Goal: Information Seeking & Learning: Check status

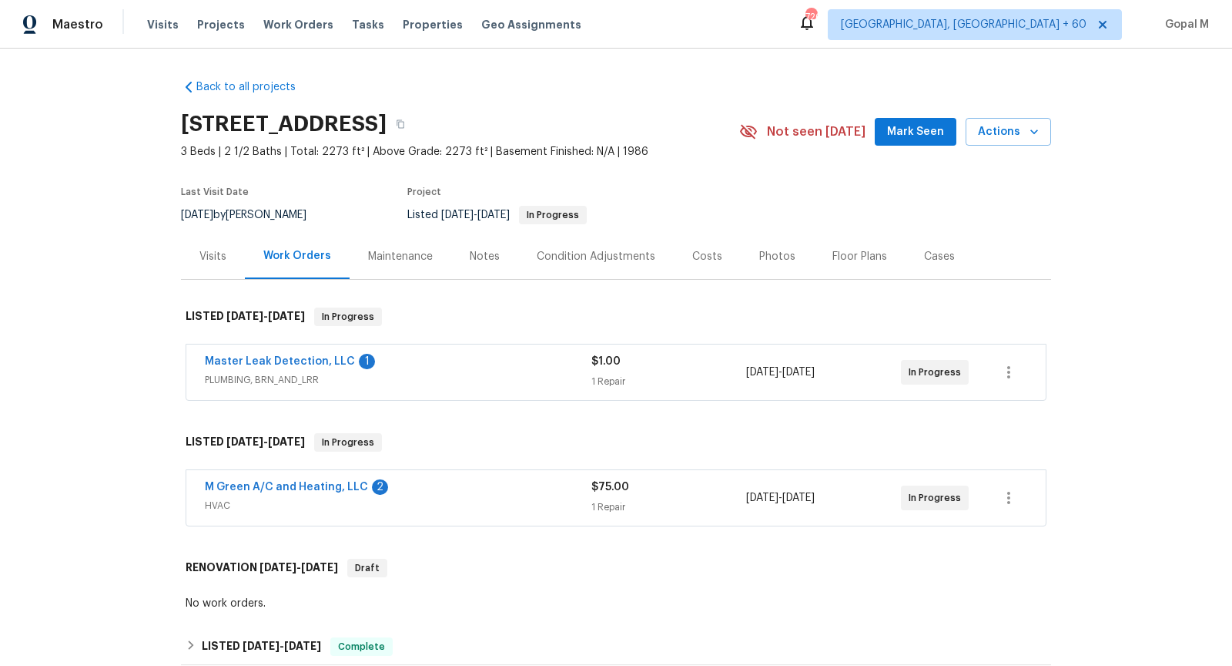
click at [463, 367] on div "Master Leak Detection, LLC 1" at bounding box center [398, 363] width 387 height 18
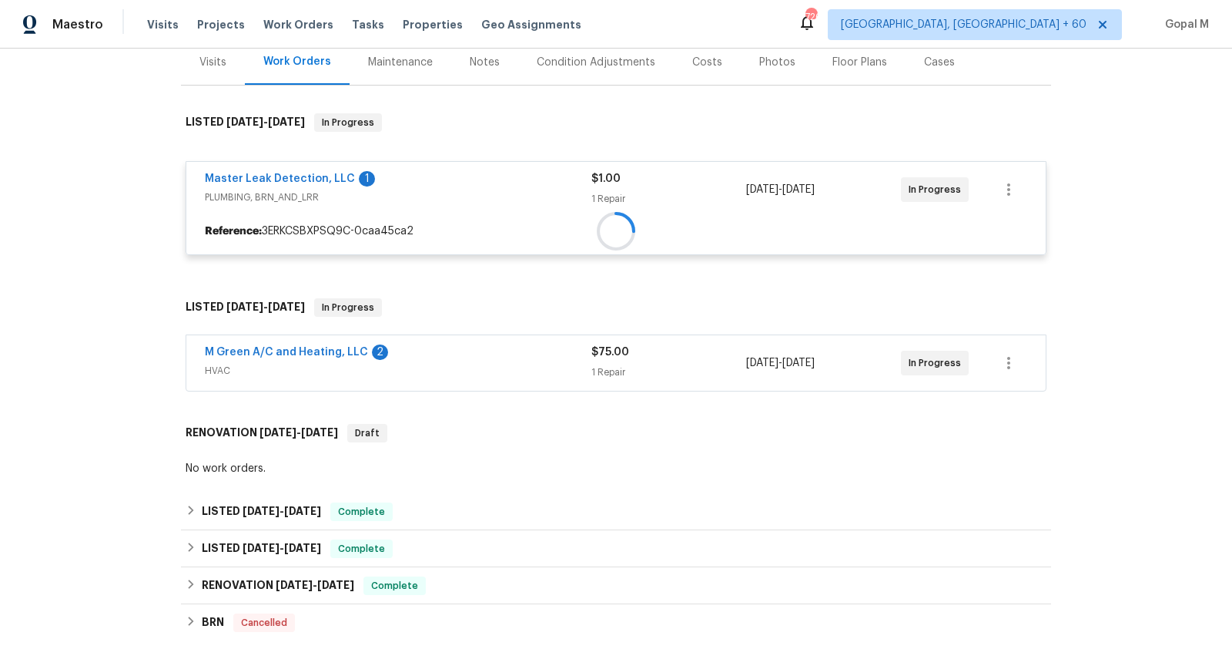
scroll to position [196, 0]
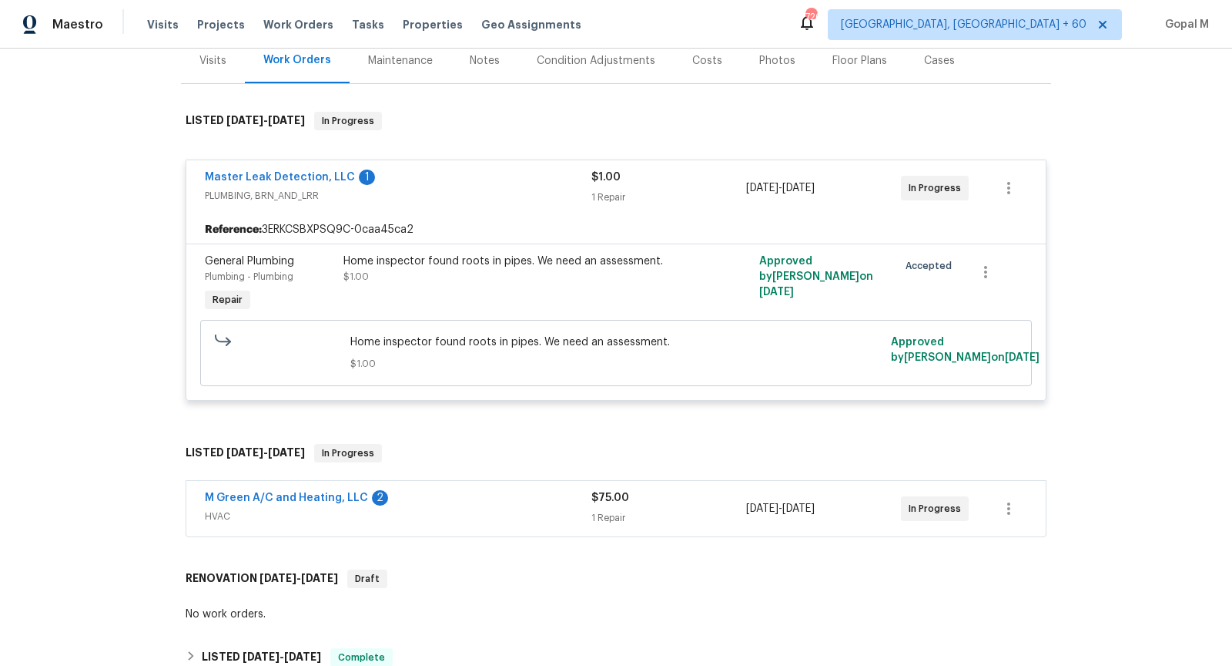
click at [473, 501] on div "M Green A/C and Heating, LLC 2" at bounding box center [398, 499] width 387 height 18
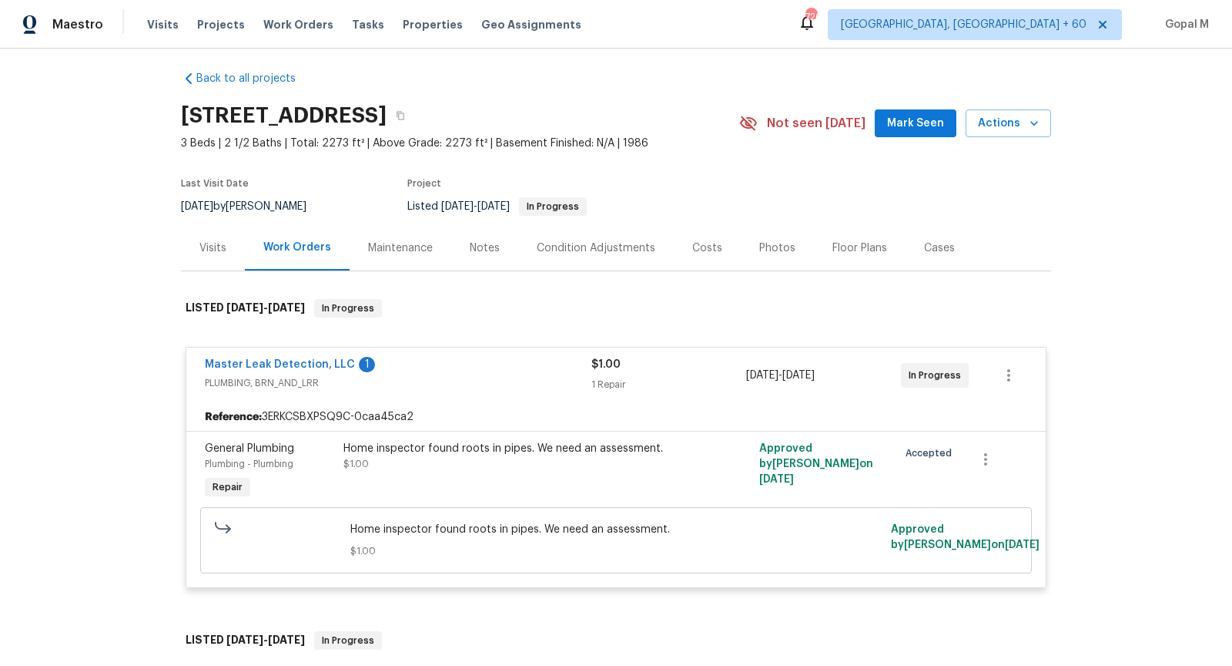
scroll to position [2, 0]
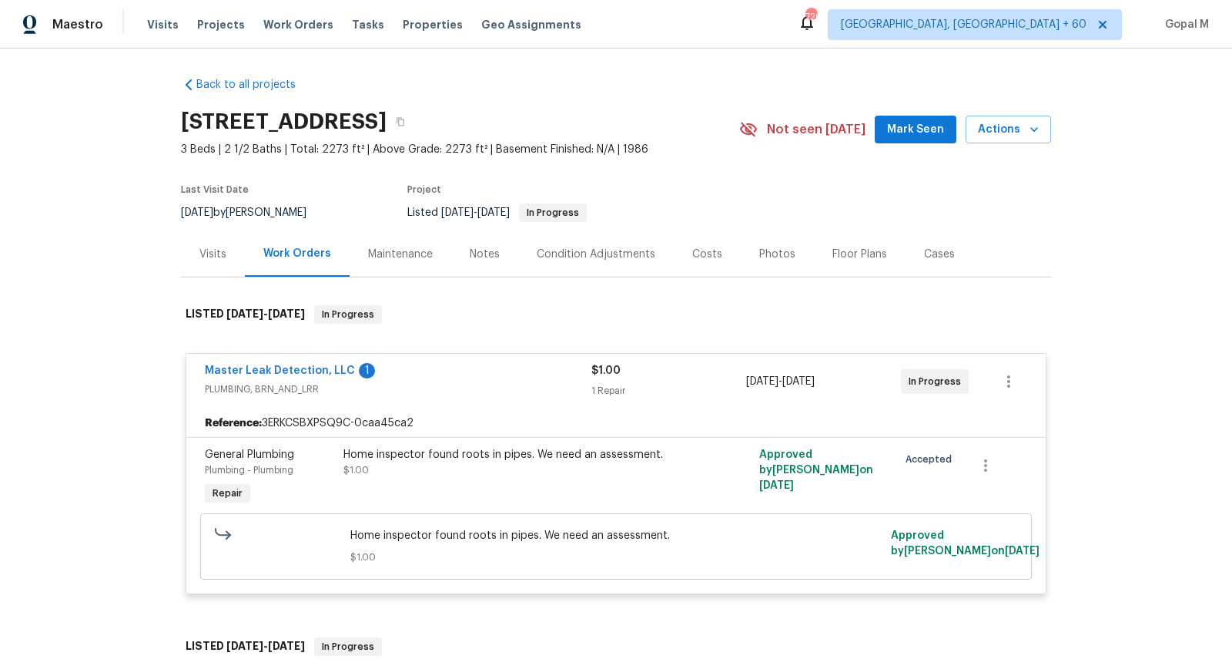
click at [213, 251] on div "Visits" at bounding box center [213, 253] width 27 height 15
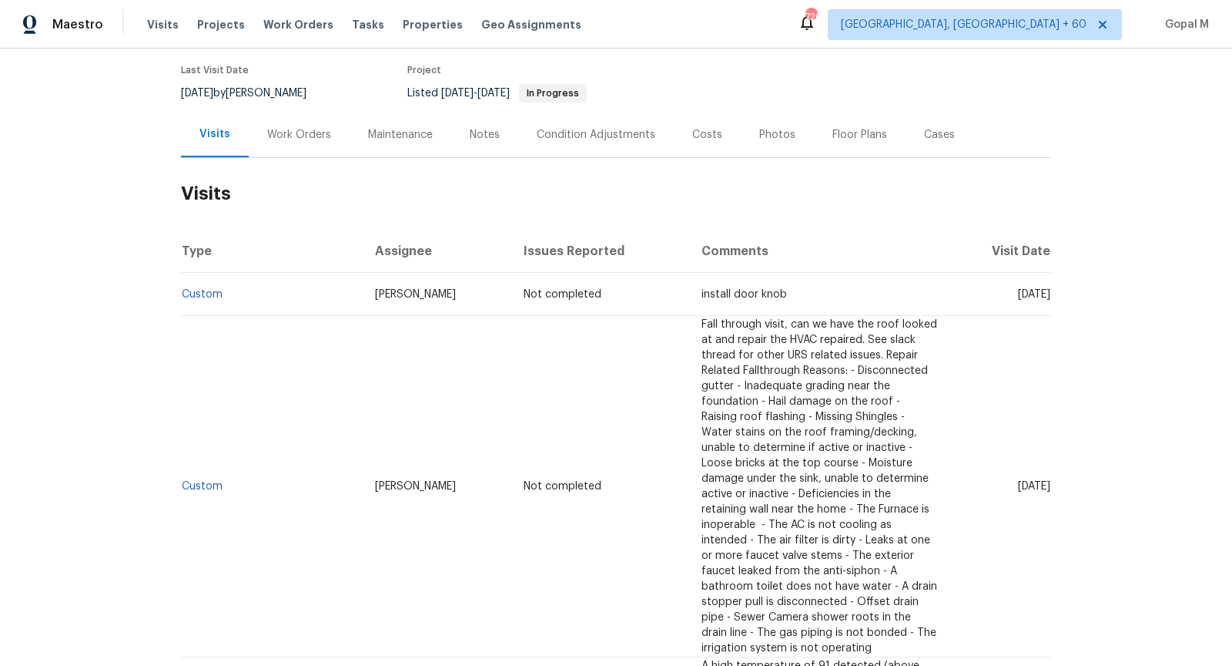
scroll to position [157, 0]
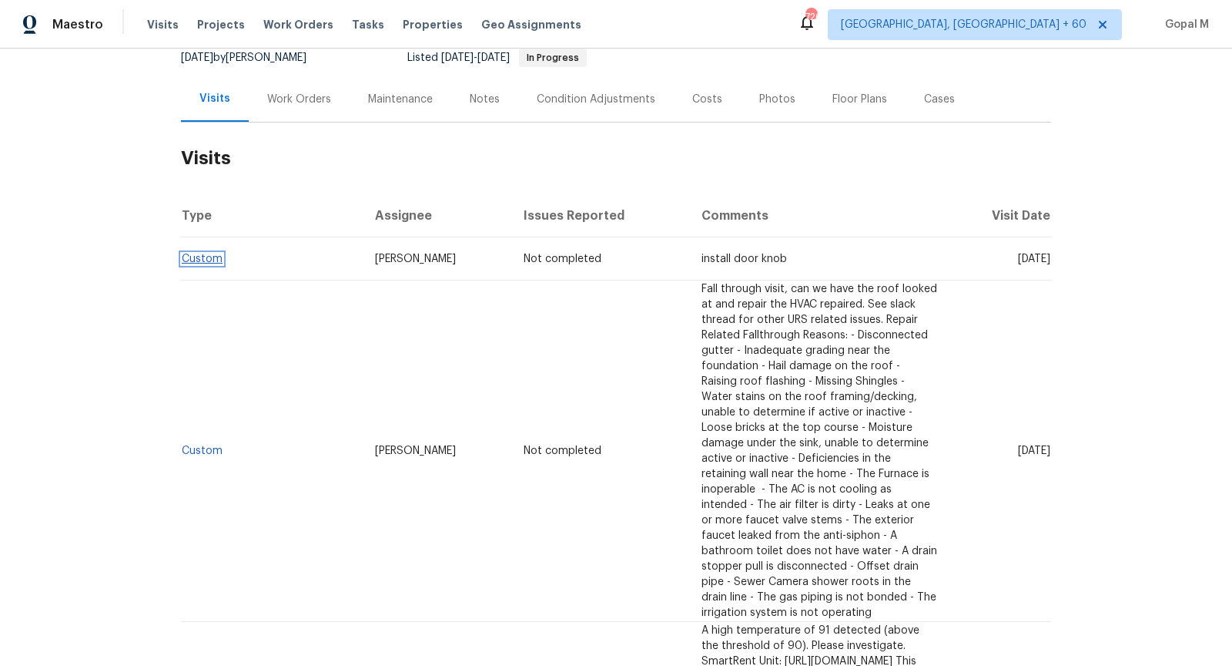
click at [214, 258] on link "Custom" at bounding box center [202, 258] width 41 height 11
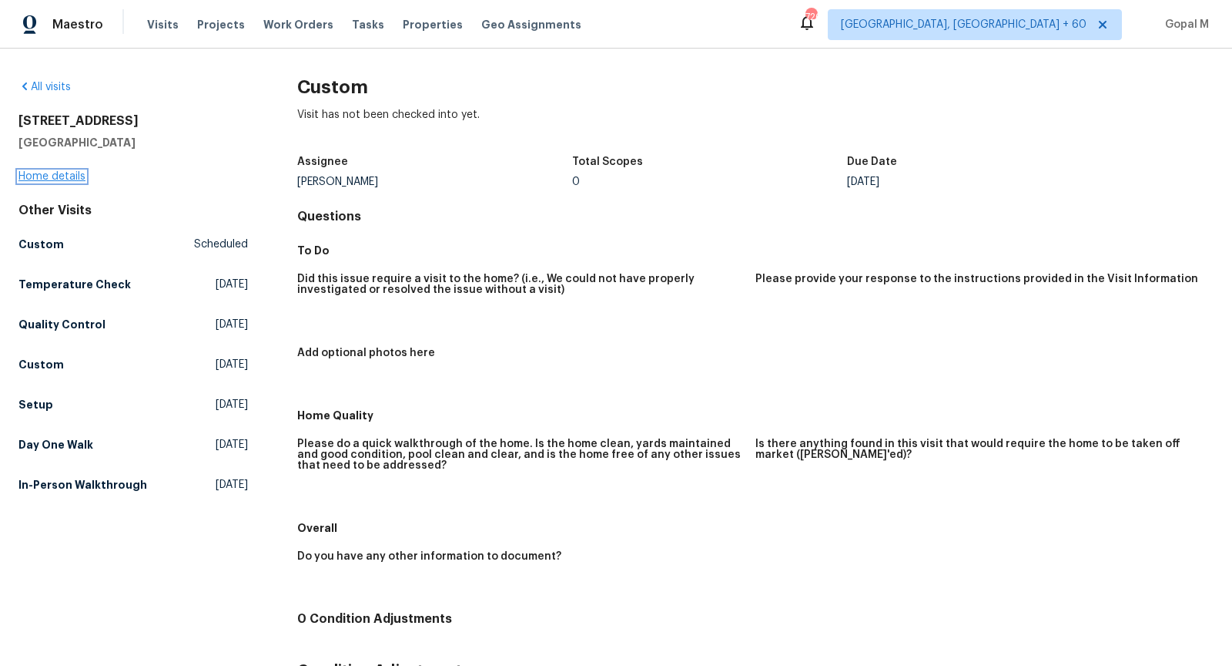
click at [54, 173] on link "Home details" at bounding box center [51, 176] width 67 height 11
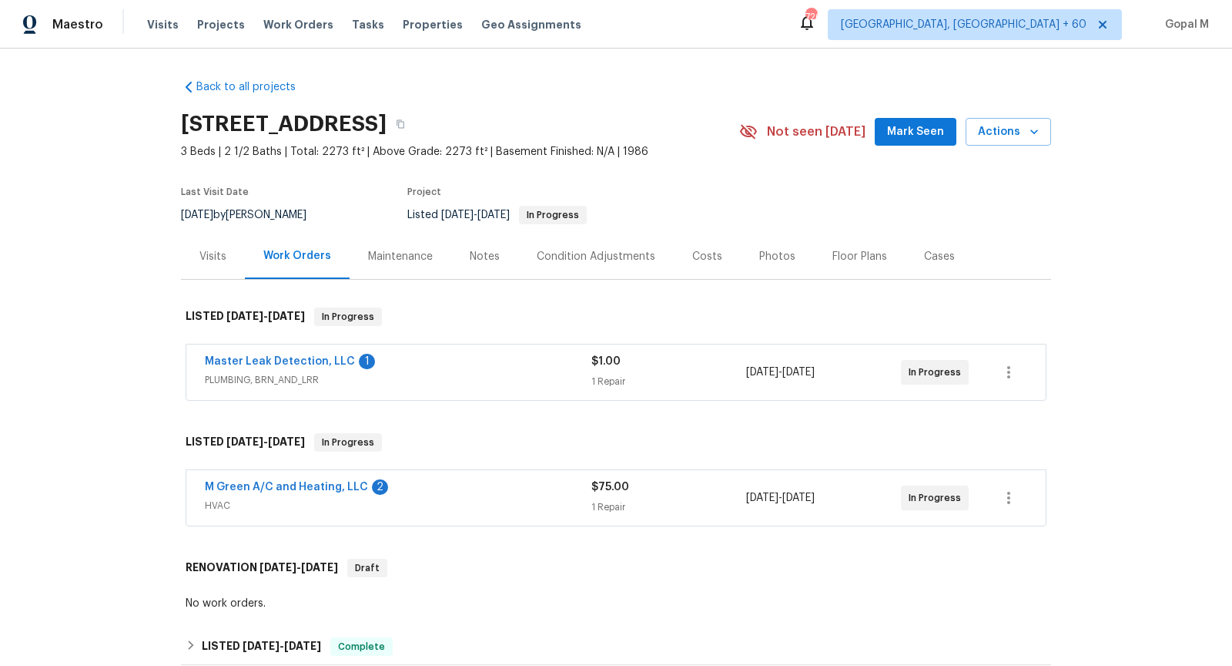
click at [196, 258] on div "Visits" at bounding box center [213, 255] width 64 height 45
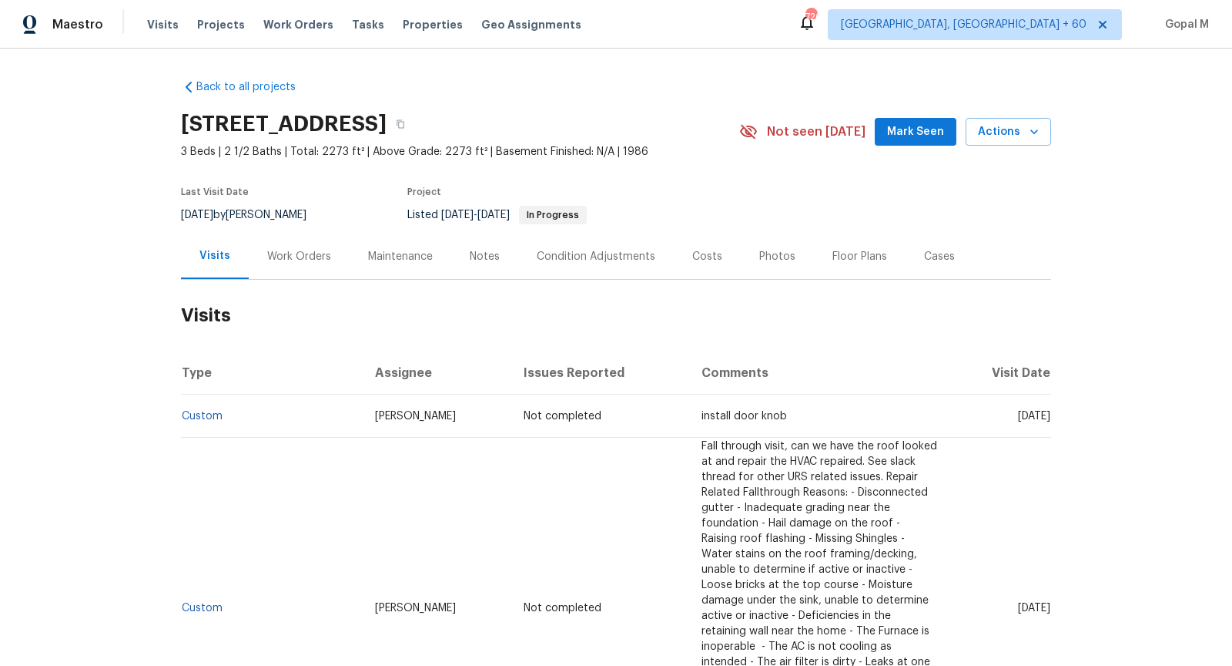
click at [294, 255] on div "Work Orders" at bounding box center [299, 256] width 64 height 15
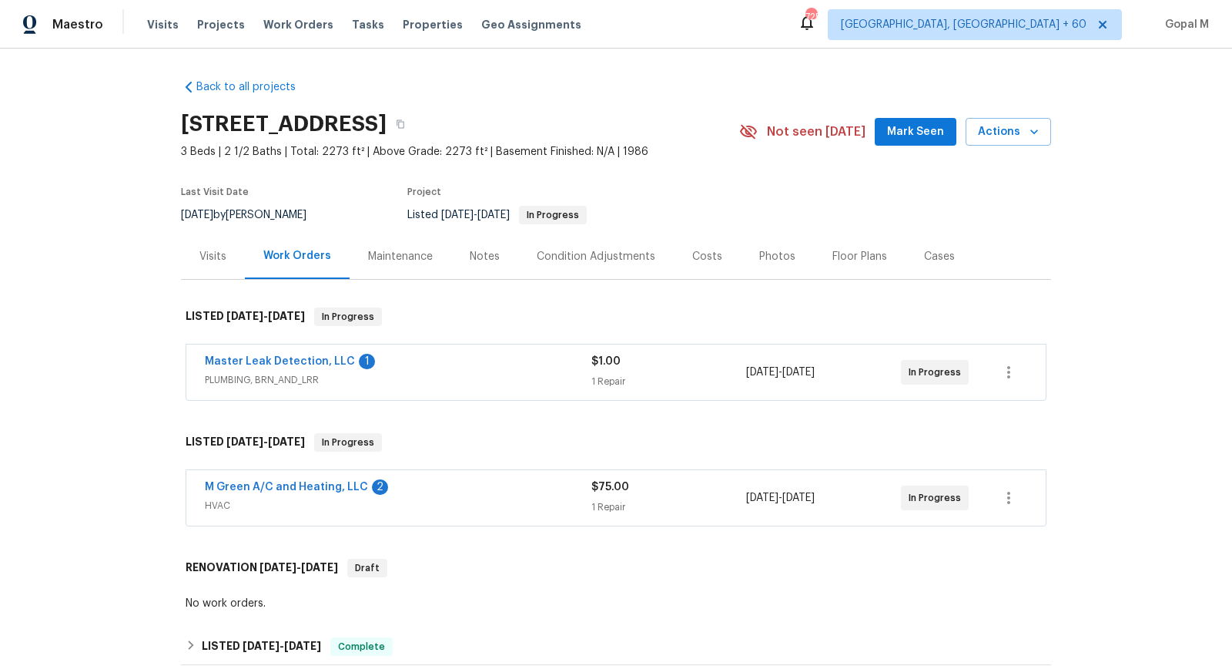
click at [222, 262] on div "Visits" at bounding box center [213, 256] width 27 height 15
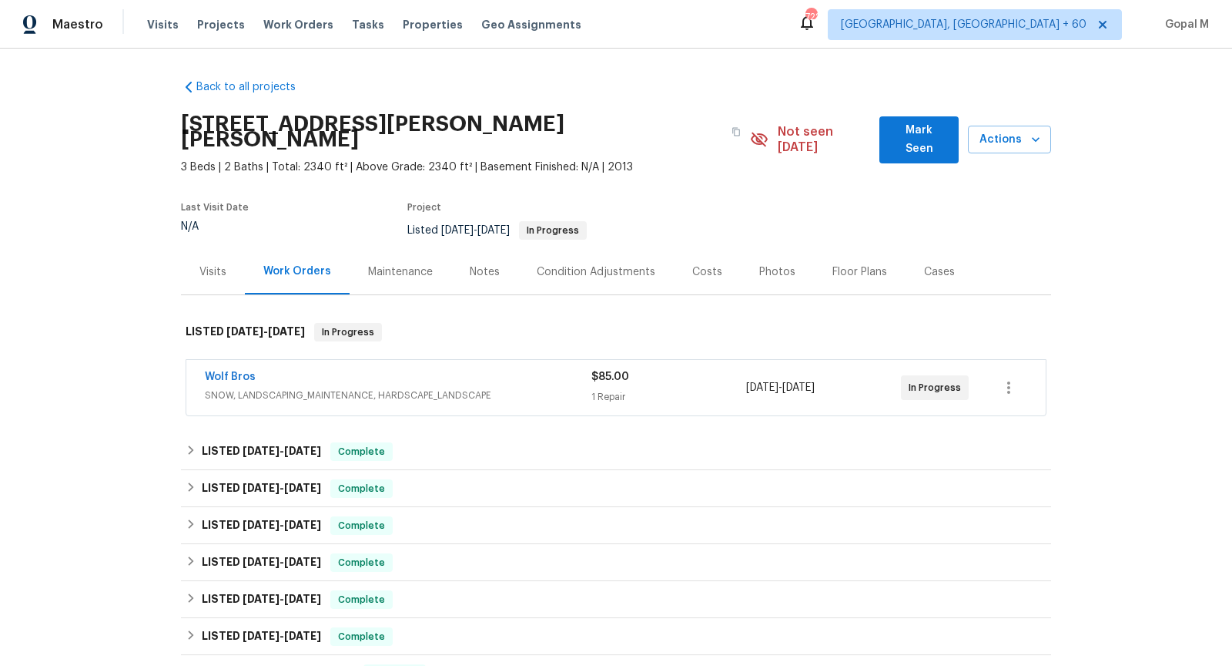
click at [717, 369] on div "$85.00" at bounding box center [669, 376] width 155 height 15
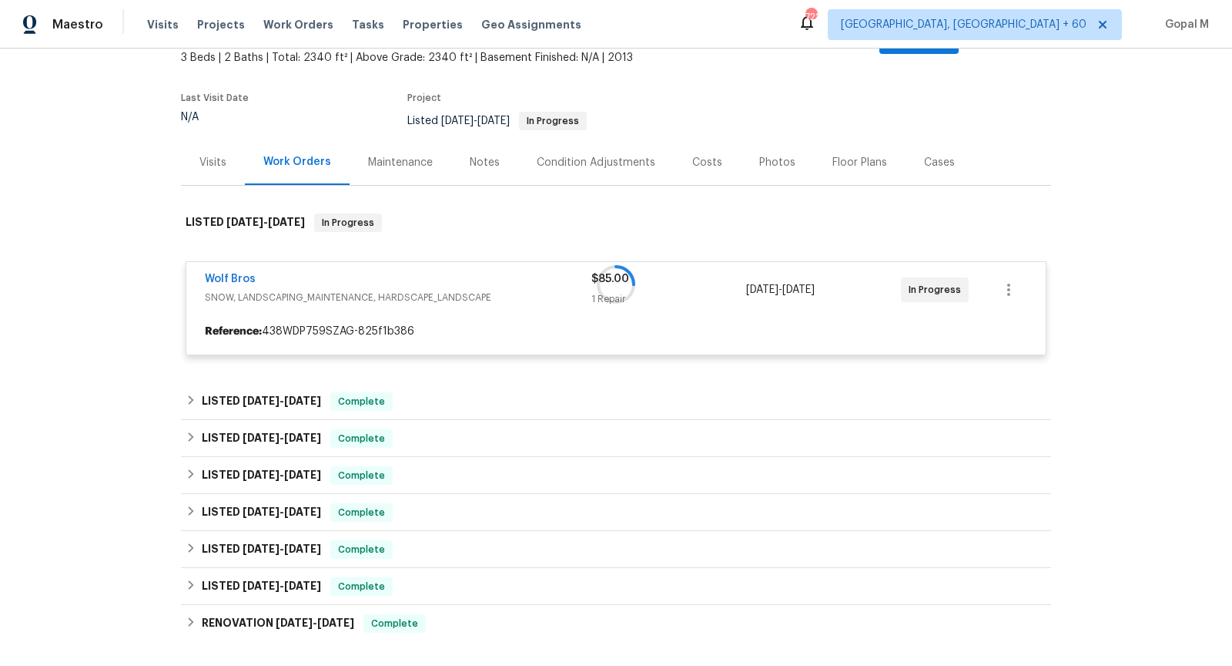
scroll to position [112, 0]
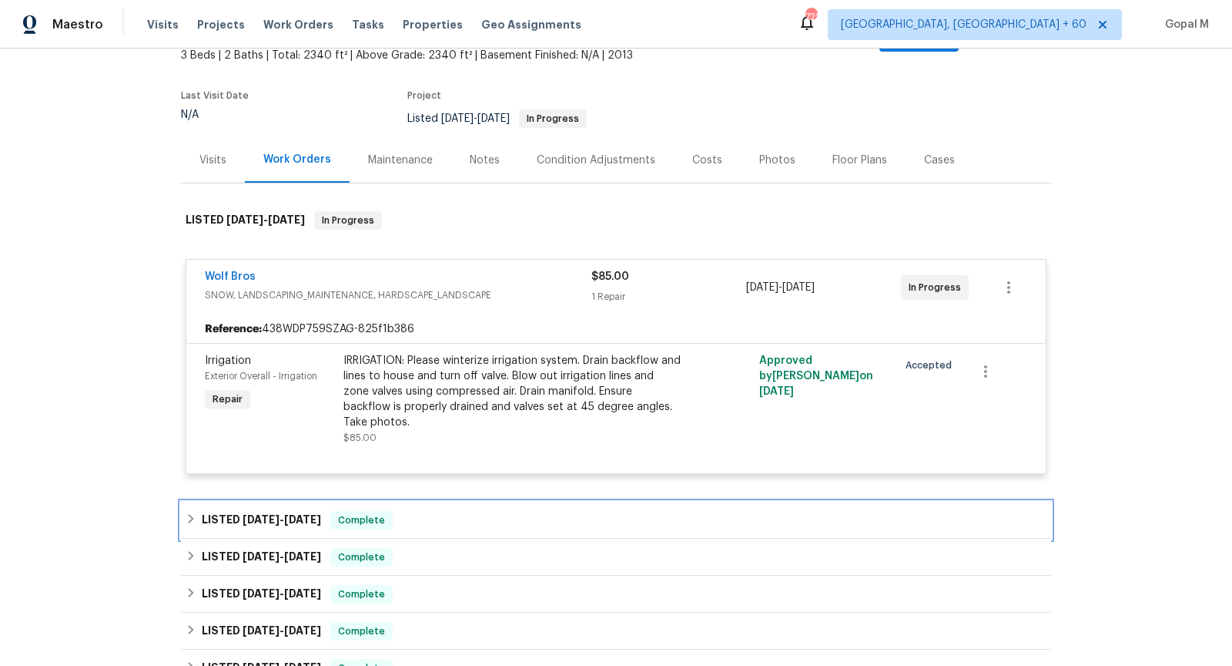
click at [580, 511] on div "LISTED 9/4/25 - 9/6/25 Complete" at bounding box center [616, 520] width 861 height 18
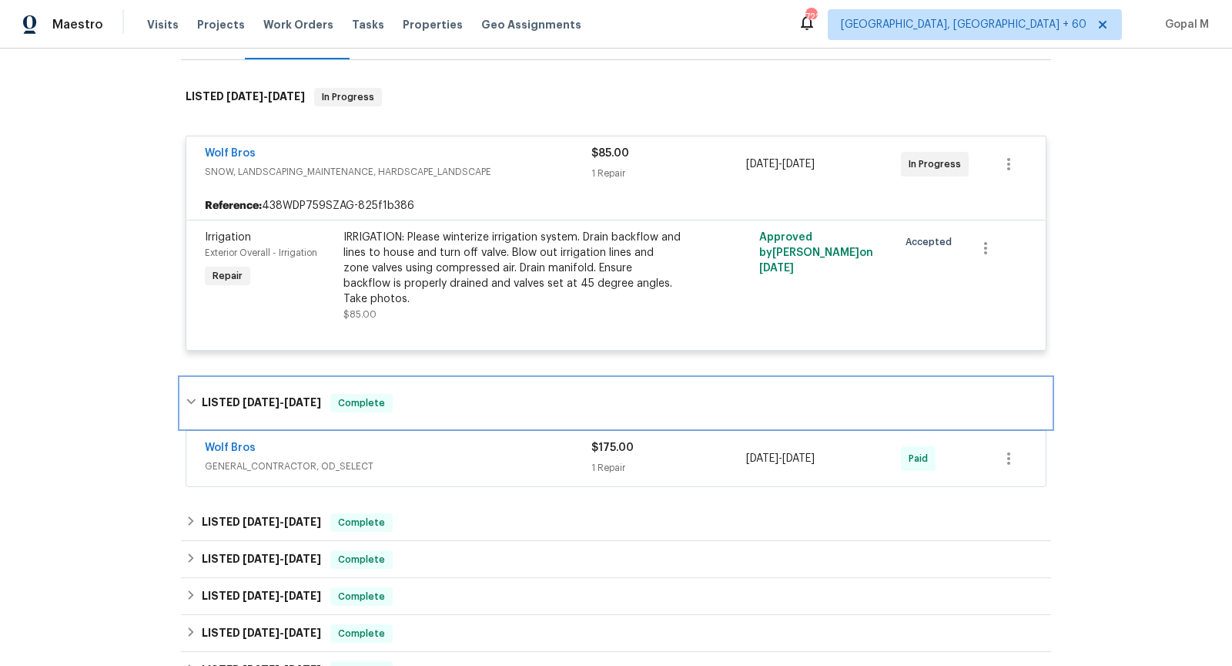
scroll to position [241, 0]
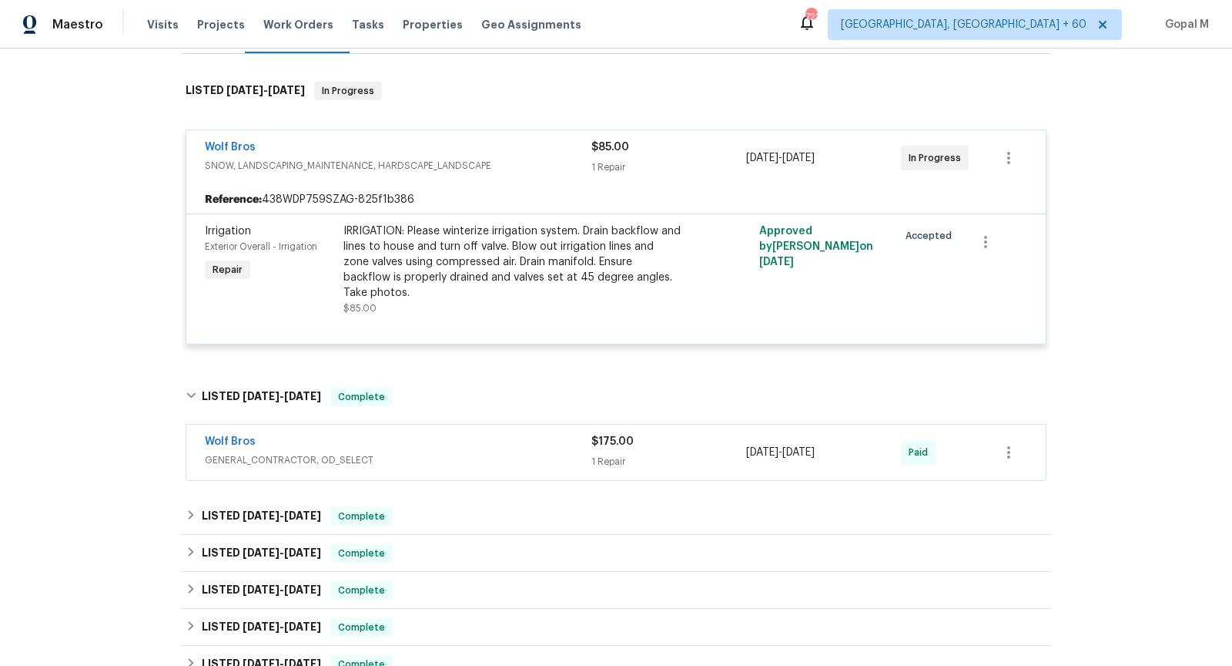
click at [545, 434] on div "Wolf Bros" at bounding box center [398, 443] width 387 height 18
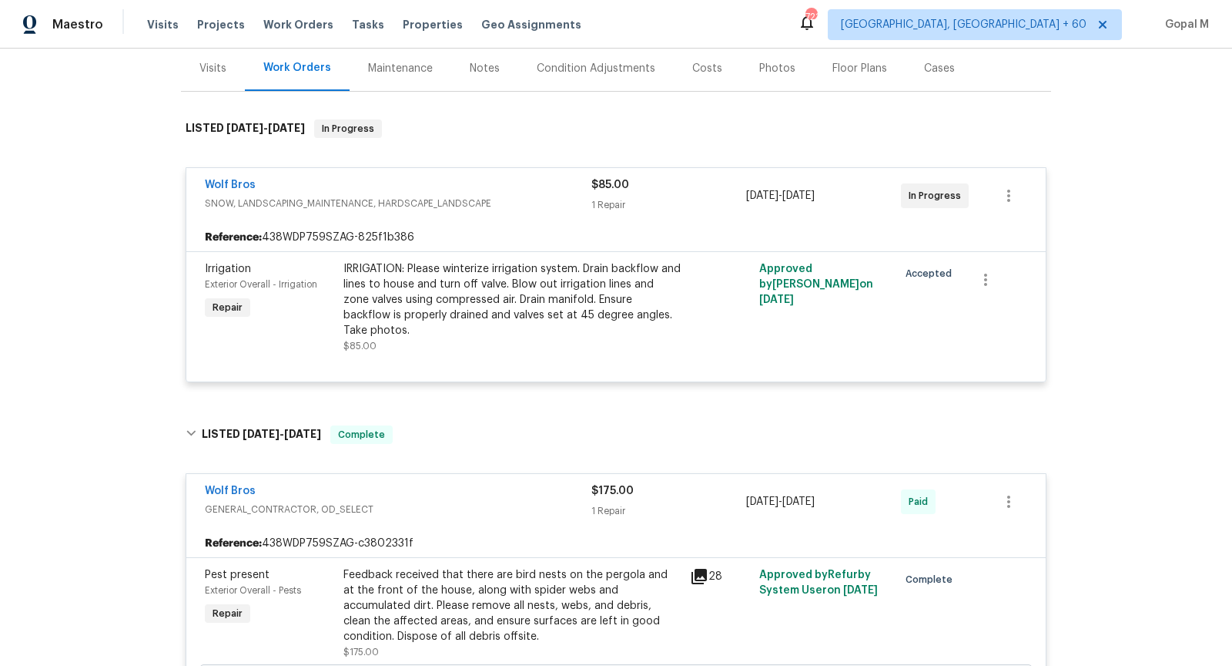
scroll to position [100, 0]
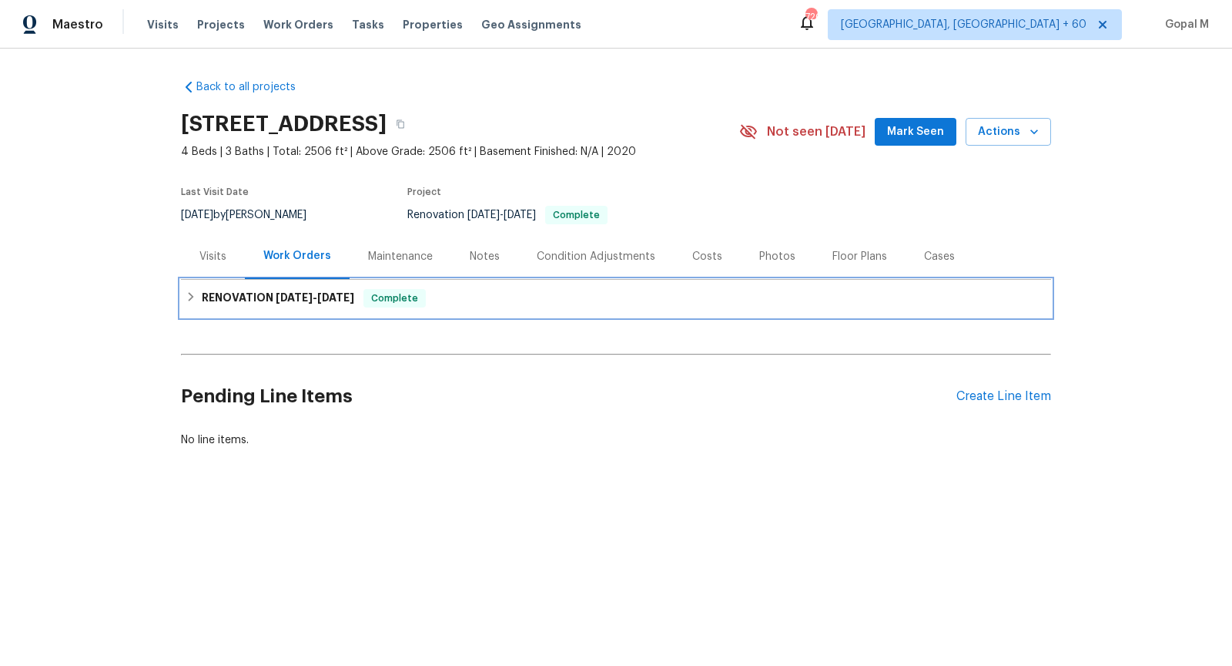
click at [449, 303] on div "RENOVATION 8/19/25 - 9/5/25 Complete" at bounding box center [616, 298] width 861 height 18
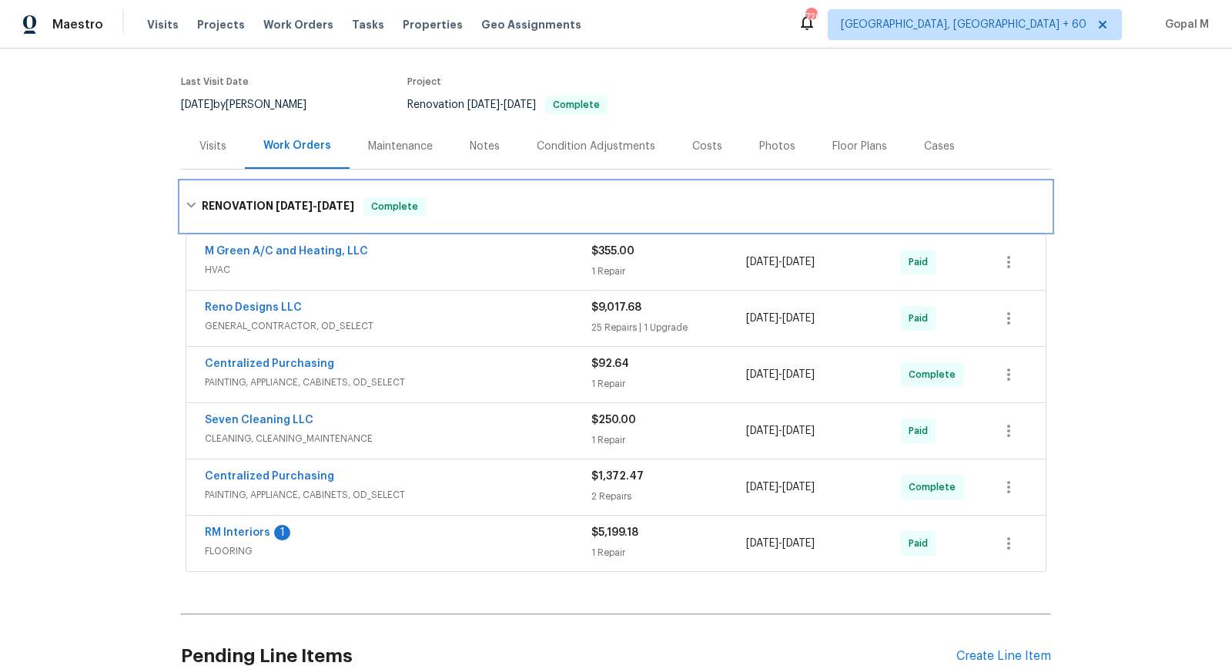
scroll to position [116, 0]
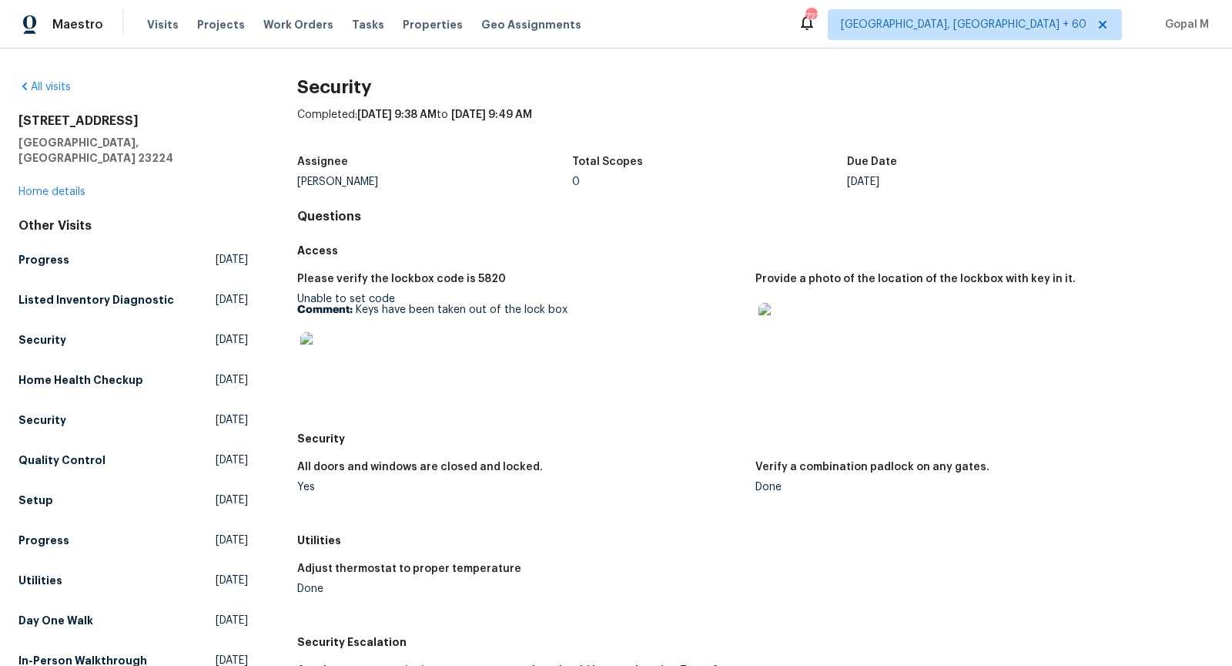
click at [68, 169] on div "801 Bedrock Ln Richmond, VA 23224 Home details" at bounding box center [133, 156] width 230 height 86
click at [70, 186] on link "Home details" at bounding box center [51, 191] width 67 height 11
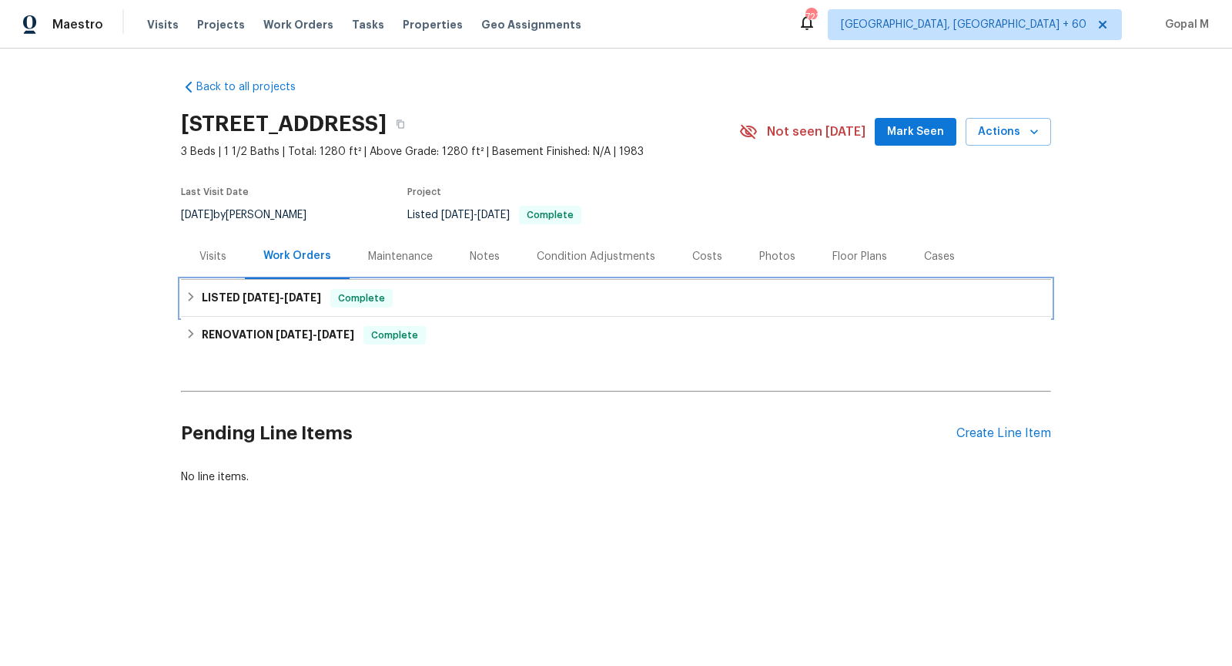
click at [462, 300] on div "LISTED 9/10/25 - 9/26/25 Complete" at bounding box center [616, 298] width 861 height 18
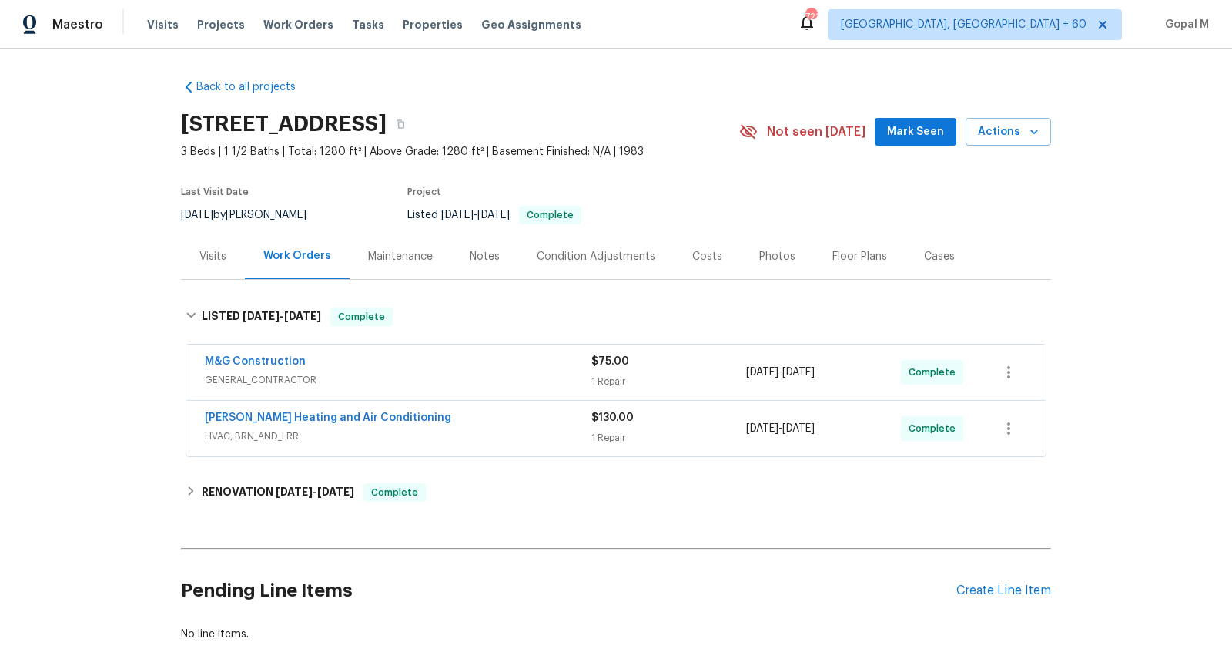
click at [492, 372] on span "GENERAL_CONTRACTOR" at bounding box center [398, 379] width 387 height 15
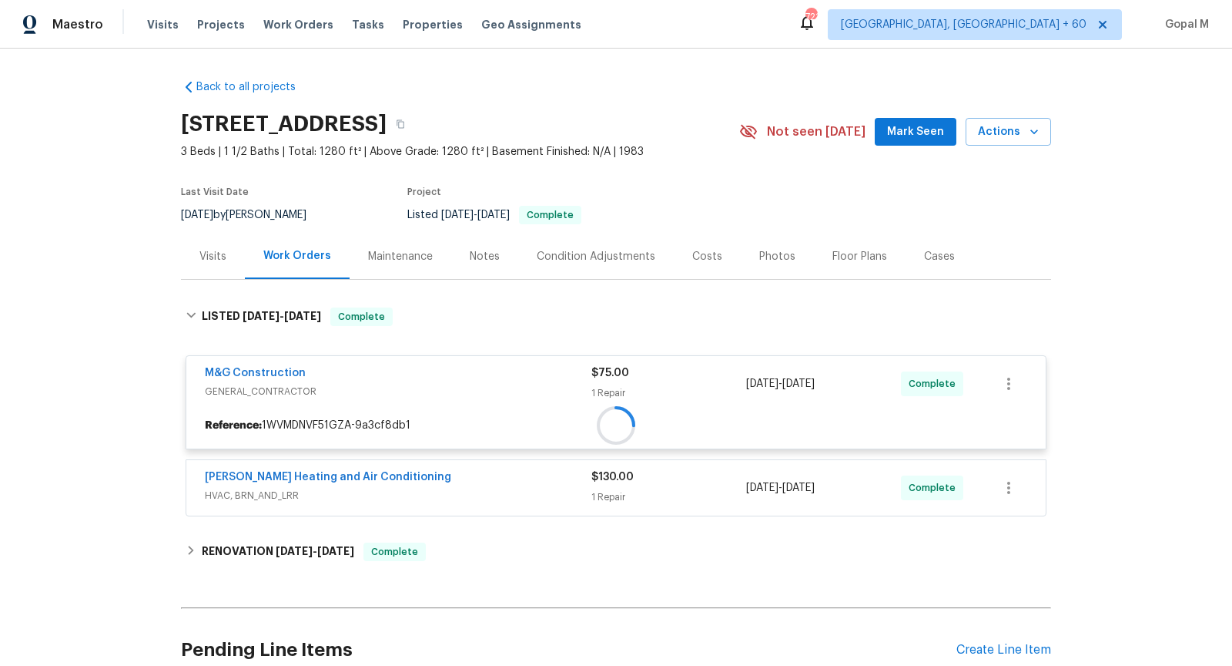
scroll to position [86, 0]
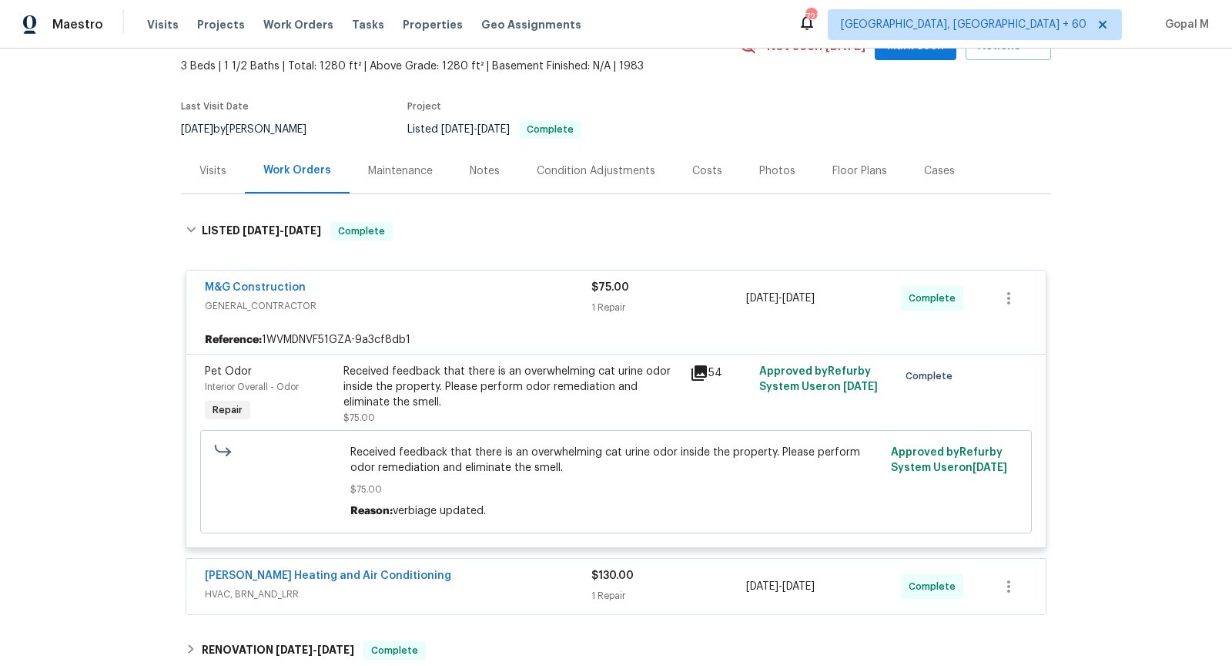
click at [503, 586] on span "HVAC, BRN_AND_LRR" at bounding box center [398, 593] width 387 height 15
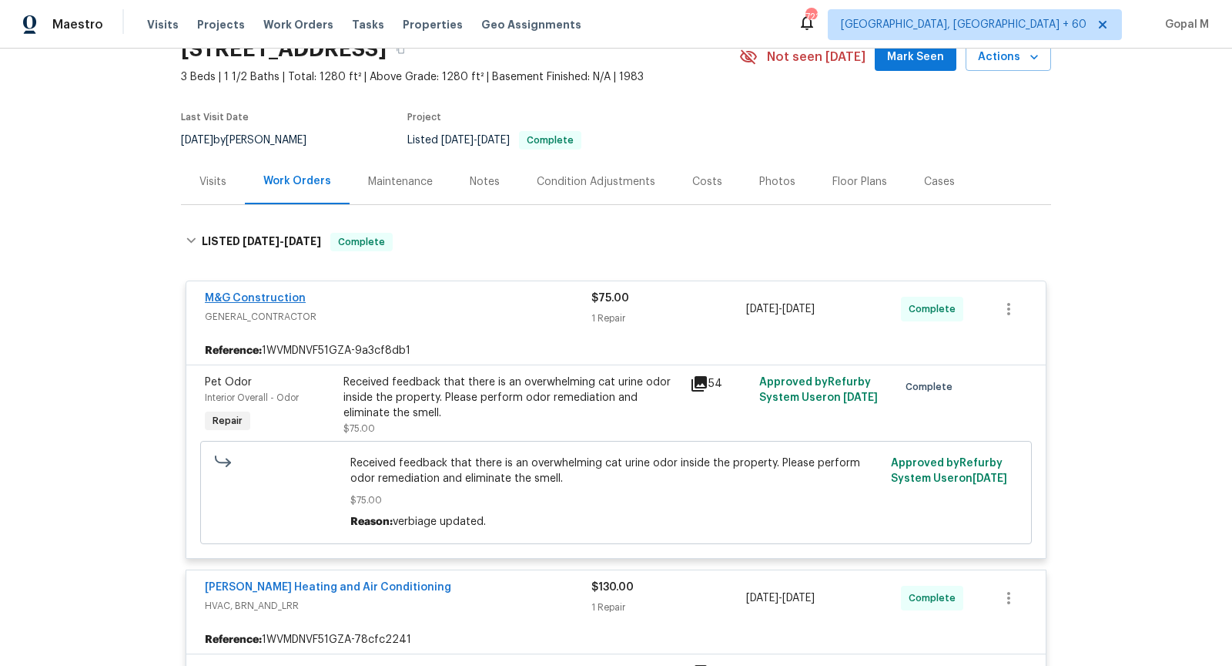
scroll to position [63, 0]
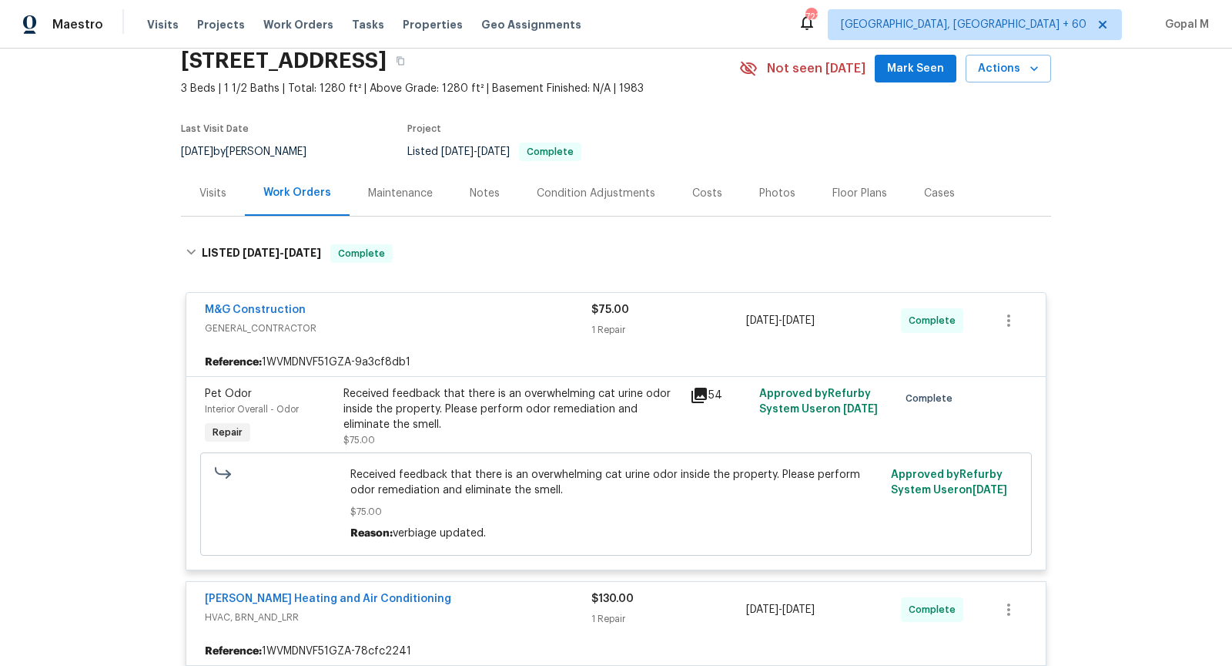
click at [209, 194] on div "Visits" at bounding box center [213, 193] width 27 height 15
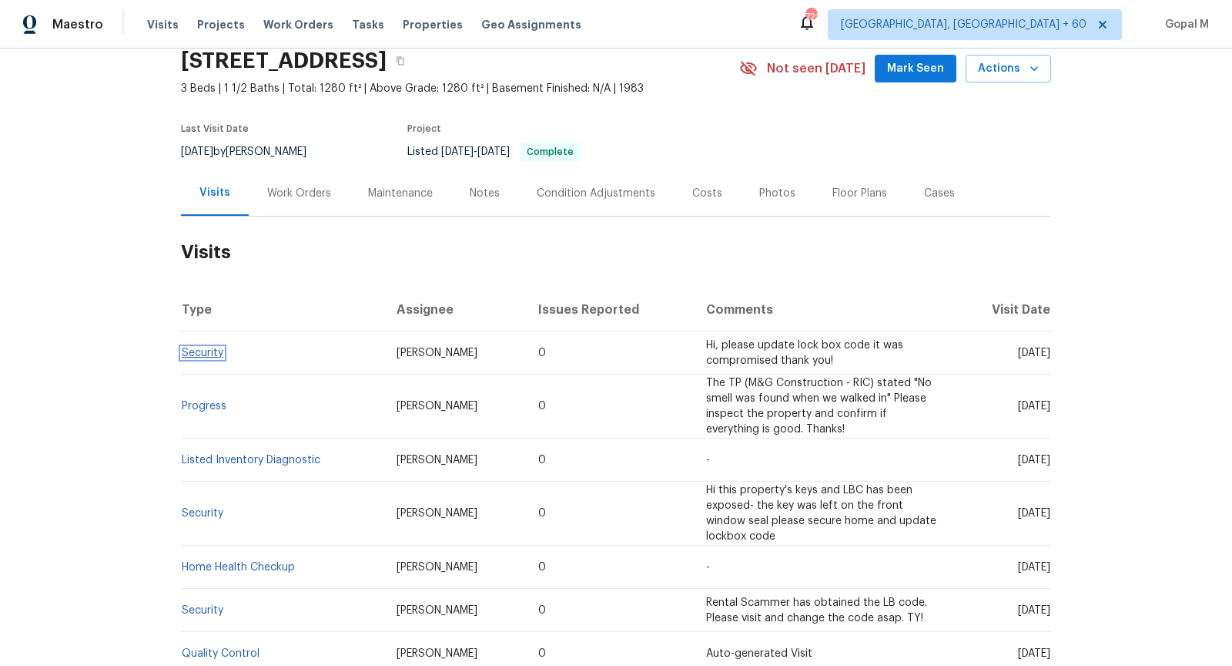
click at [208, 355] on link "Security" at bounding box center [203, 352] width 42 height 11
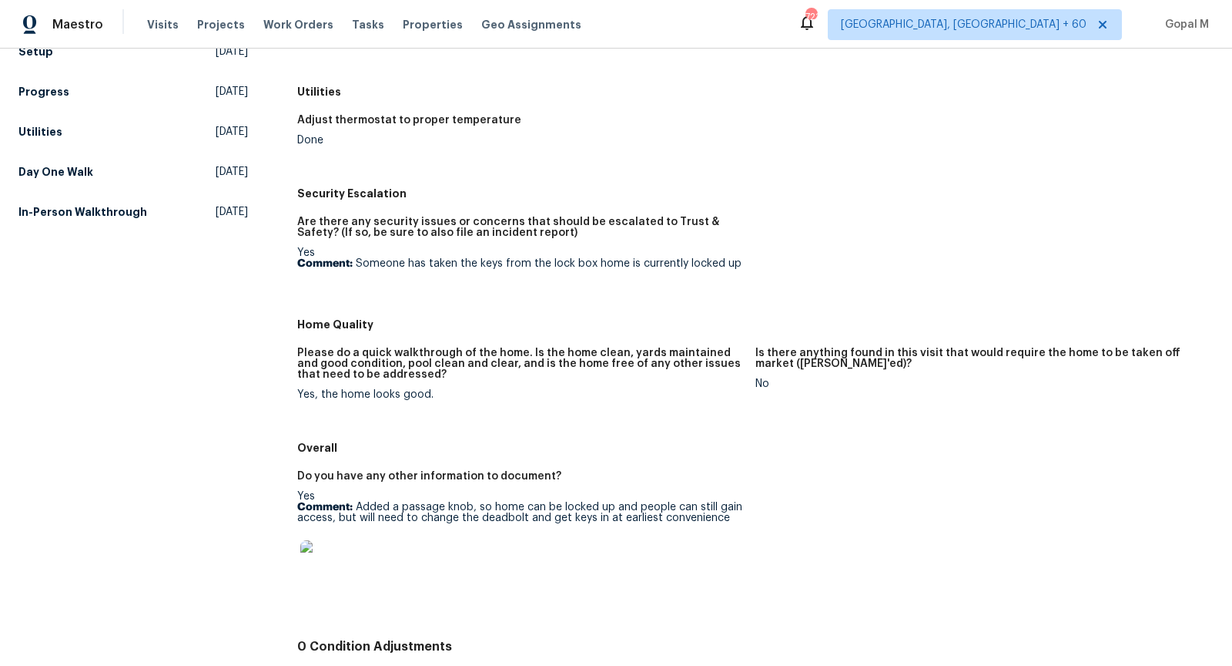
scroll to position [471, 0]
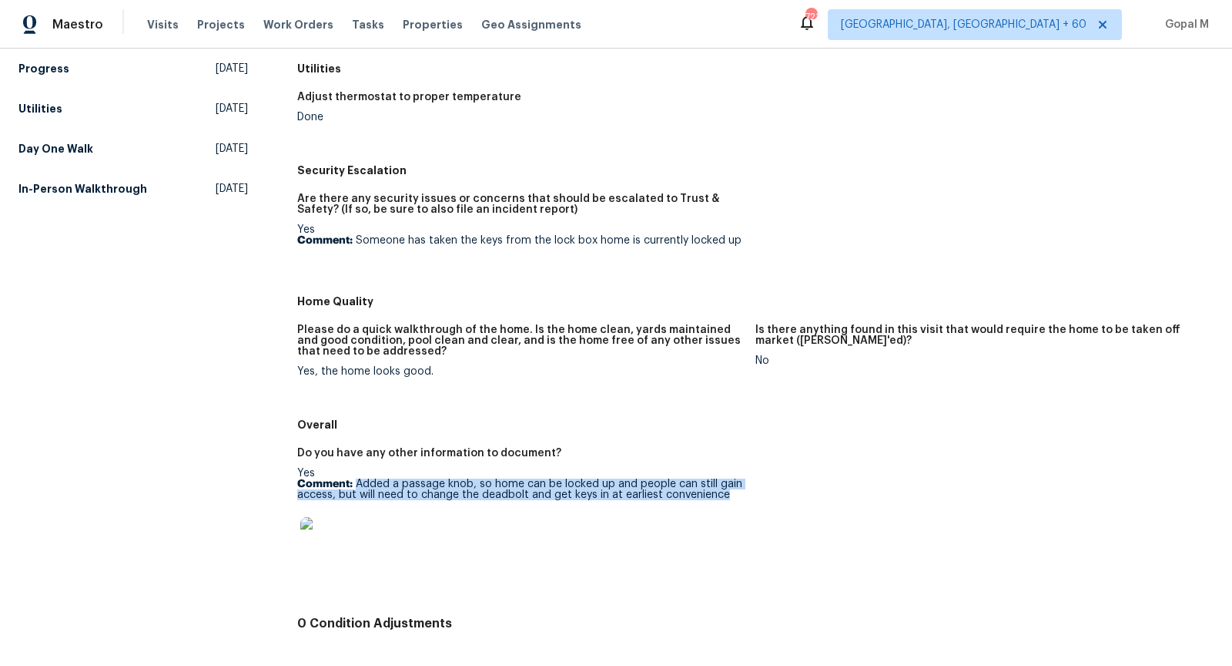
drag, startPoint x: 355, startPoint y: 482, endPoint x: 746, endPoint y: 491, distance: 390.6
click at [746, 493] on figure "Do you have any other information to document? Yes Comment: Added a passage kno…" at bounding box center [526, 524] width 458 height 153
copy p "Added a passage knob, so home can be locked up and people can still gain access…"
click at [746, 491] on figure "Do you have any other information to document? Yes Comment: Added a passage kno…" at bounding box center [526, 524] width 458 height 153
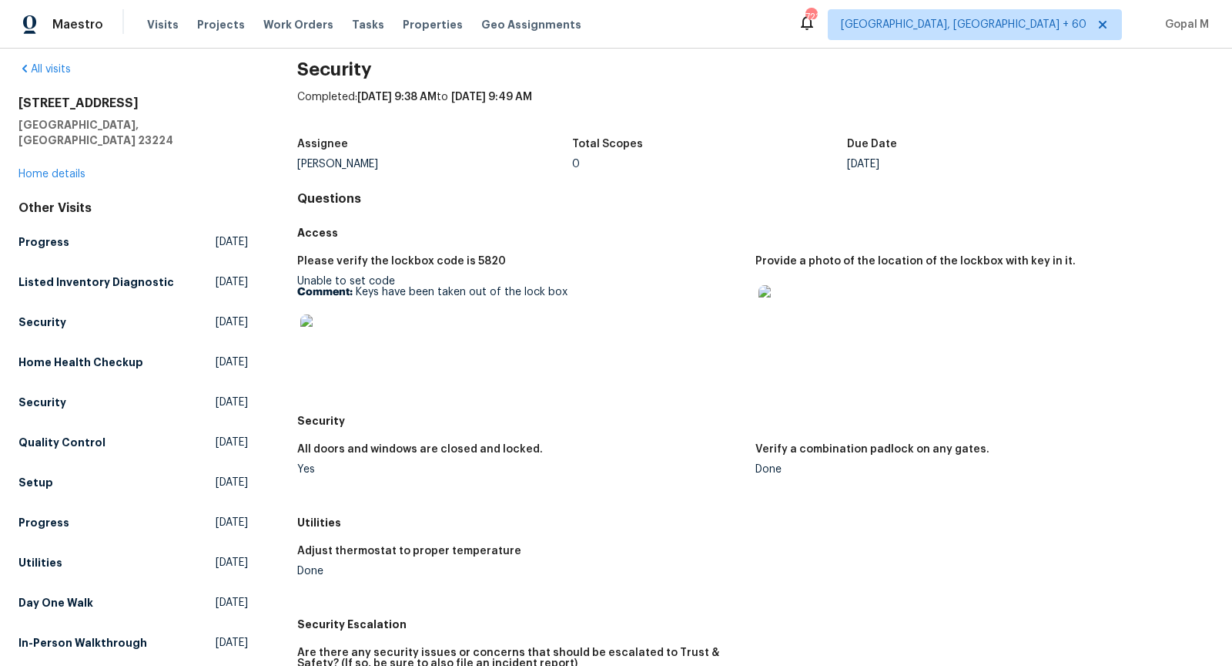
scroll to position [0, 0]
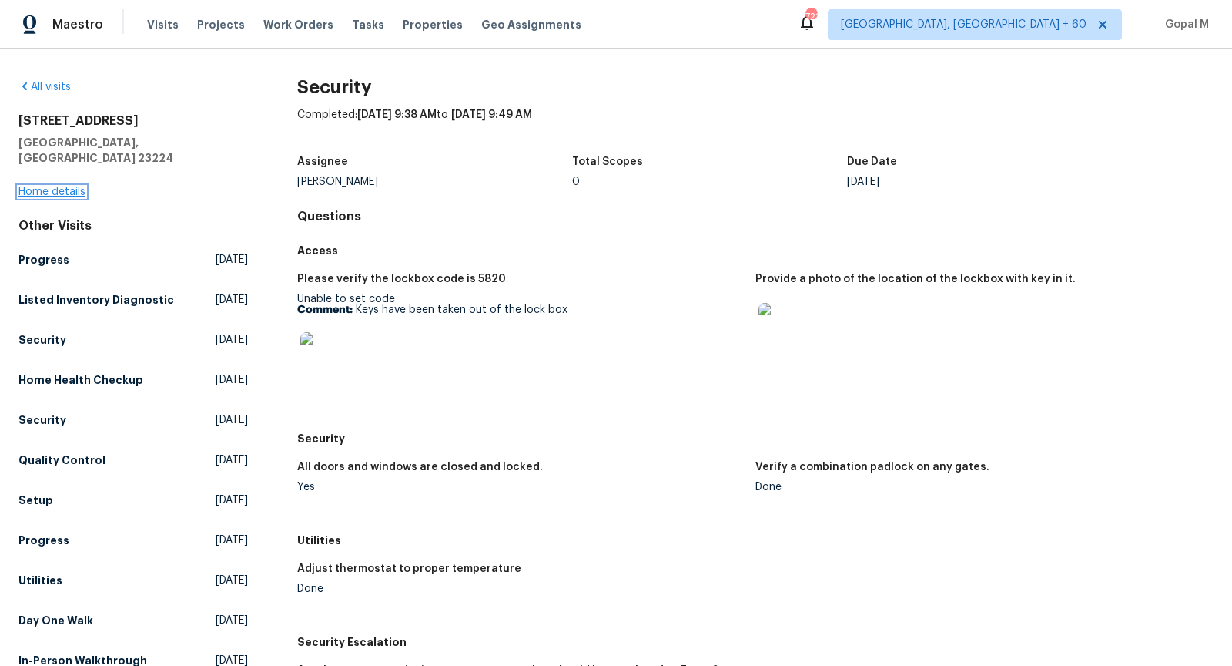
click at [75, 186] on link "Home details" at bounding box center [51, 191] width 67 height 11
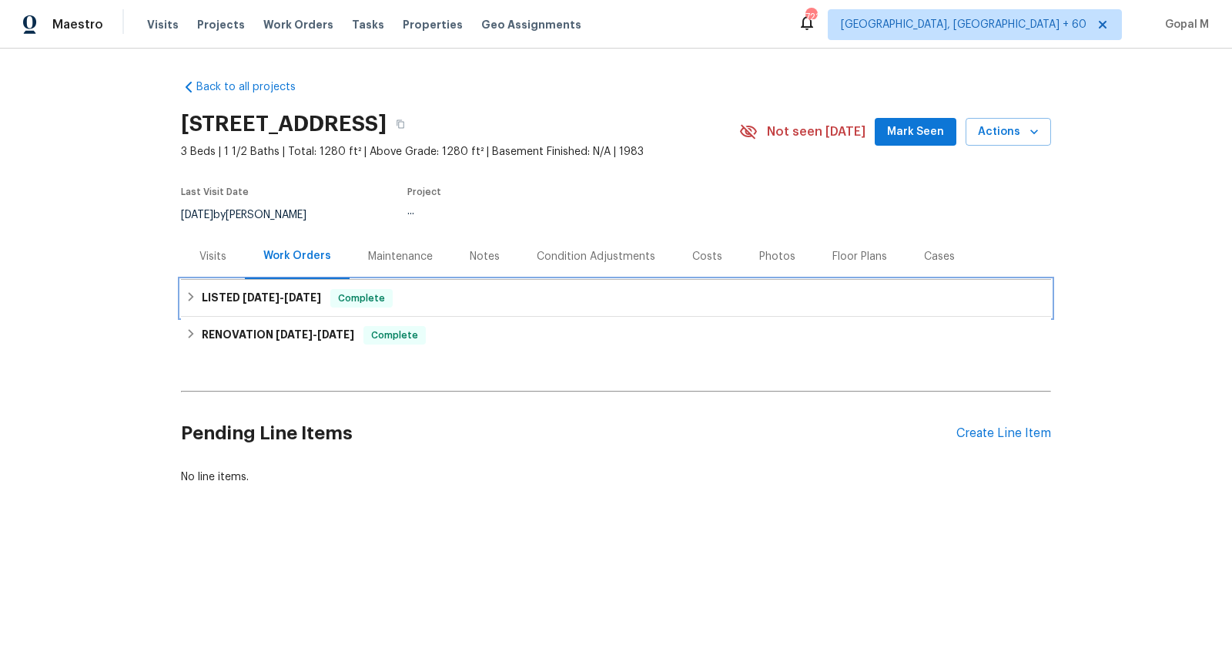
click at [321, 300] on span "9/26/25" at bounding box center [302, 297] width 37 height 11
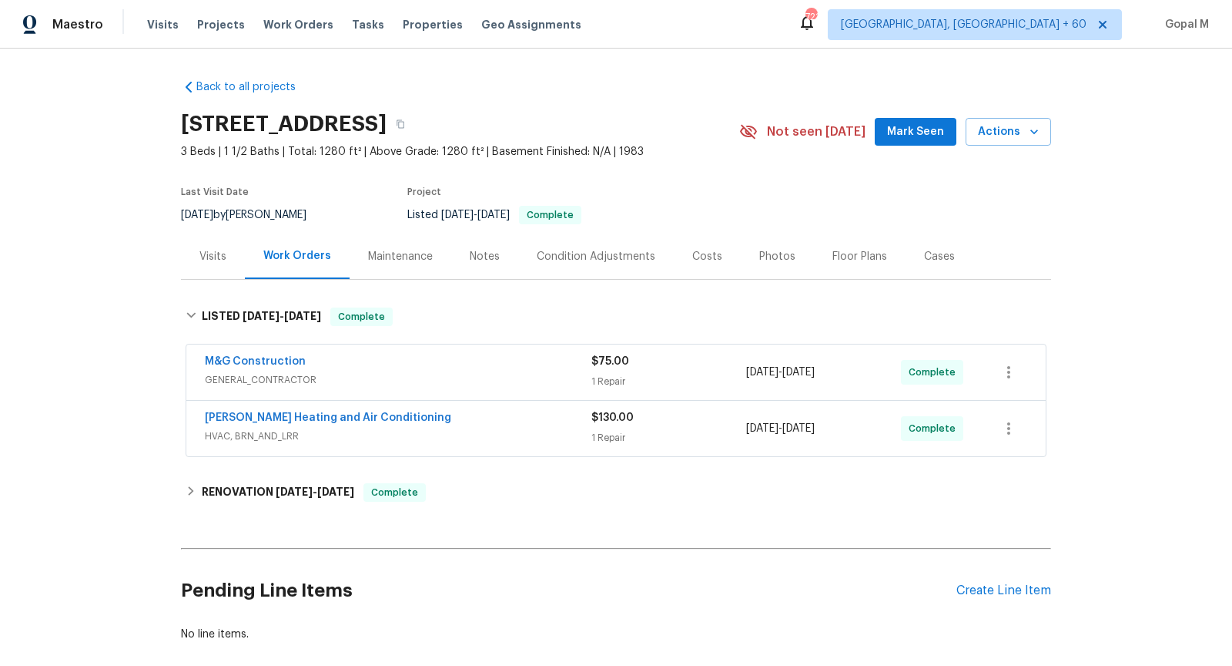
click at [405, 417] on div "Mayer Heating and Air Conditioning" at bounding box center [398, 419] width 387 height 18
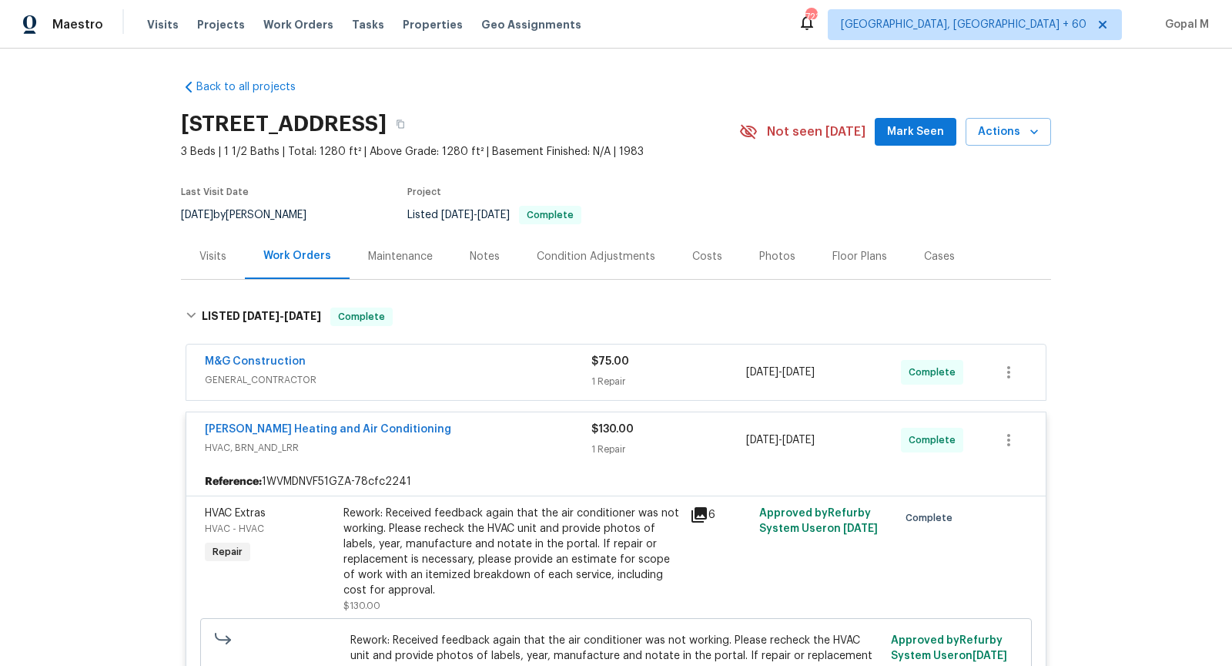
click at [374, 365] on div "M&G Construction" at bounding box center [398, 363] width 387 height 18
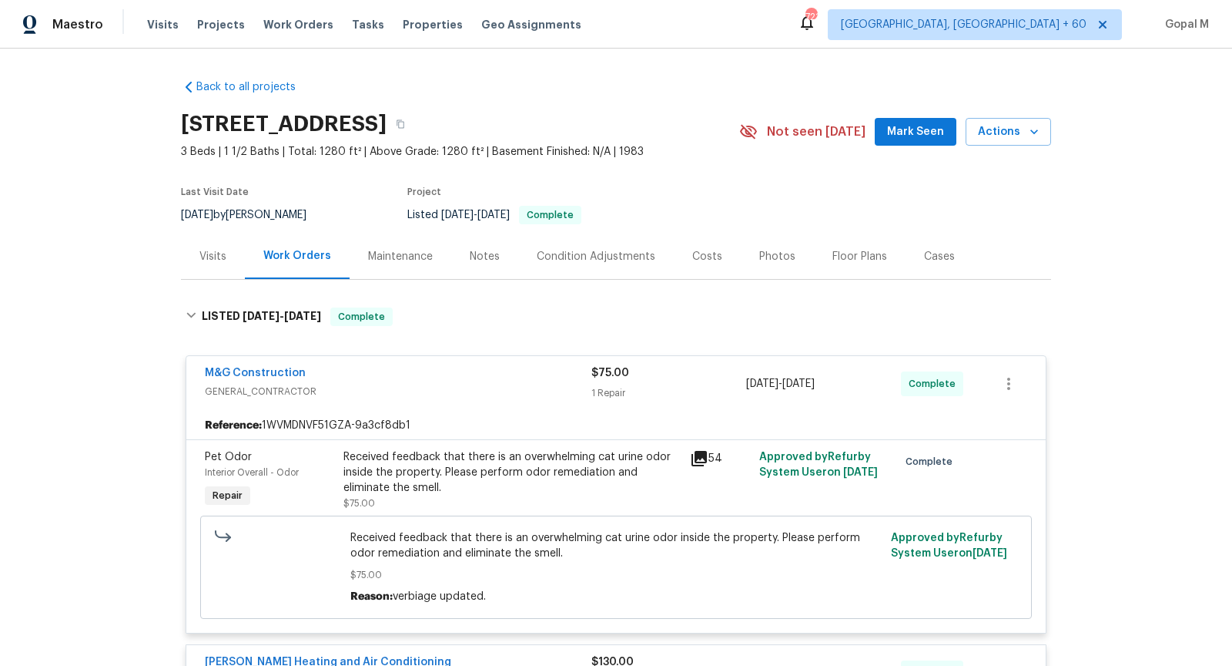
click at [219, 250] on div "Visits" at bounding box center [213, 256] width 27 height 15
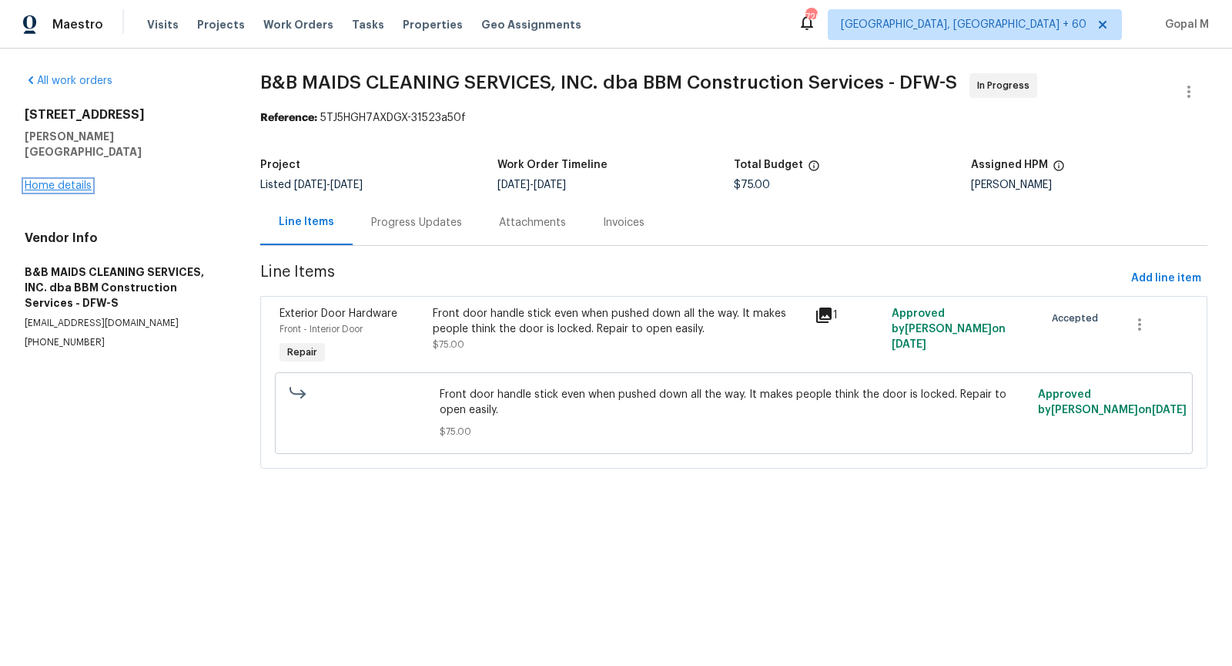
click at [76, 180] on link "Home details" at bounding box center [58, 185] width 67 height 11
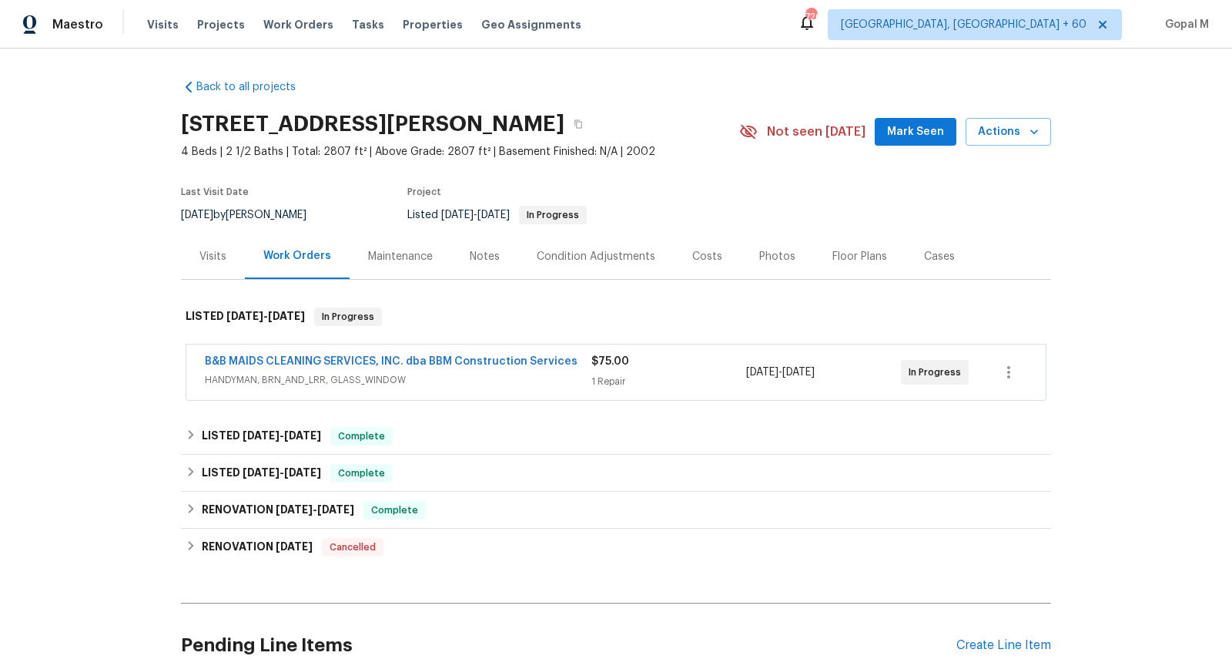
click at [202, 264] on div "Visits" at bounding box center [213, 255] width 64 height 45
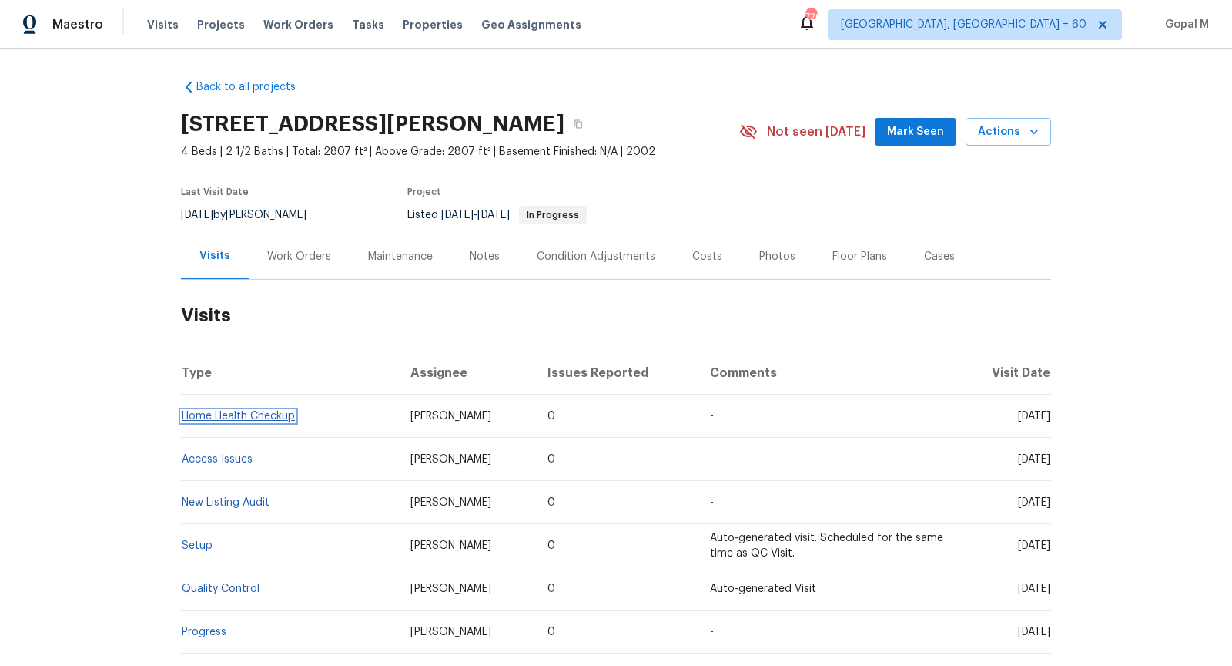
click at [267, 417] on link "Home Health Checkup" at bounding box center [238, 416] width 113 height 11
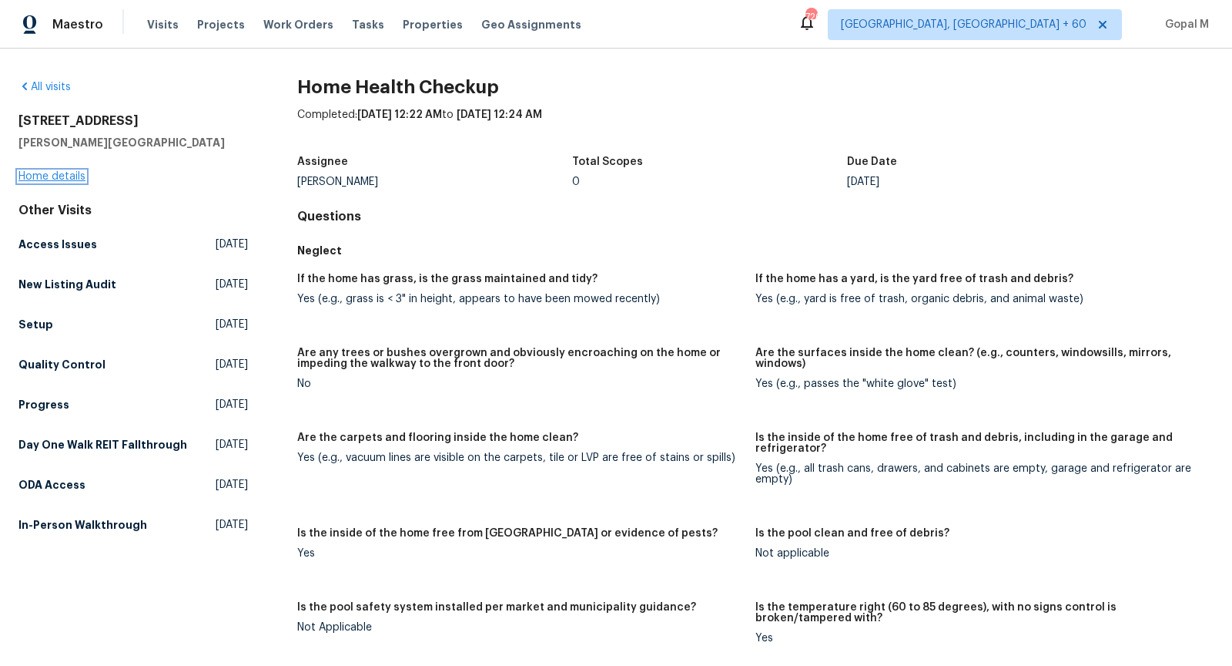
click at [72, 174] on link "Home details" at bounding box center [51, 176] width 67 height 11
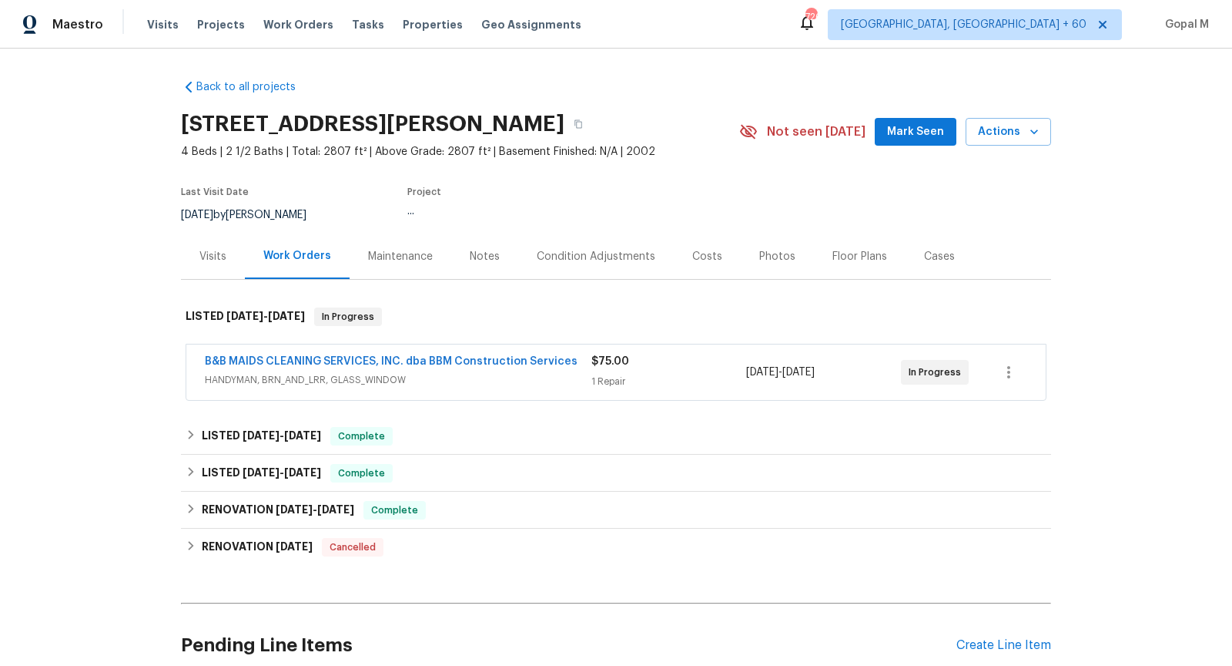
click at [488, 379] on span "HANDYMAN, BRN_AND_LRR, GLASS_WINDOW" at bounding box center [398, 379] width 387 height 15
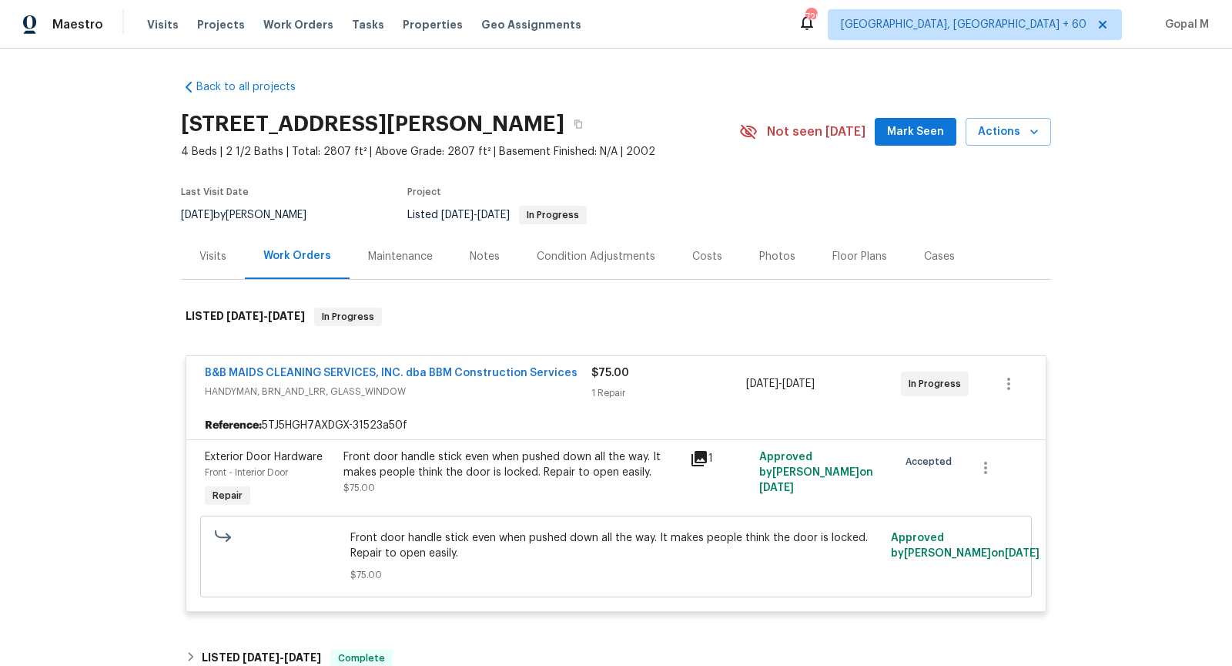
click at [605, 460] on div "Front door handle stick even when pushed down all the way. It makes people thin…" at bounding box center [512, 464] width 337 height 31
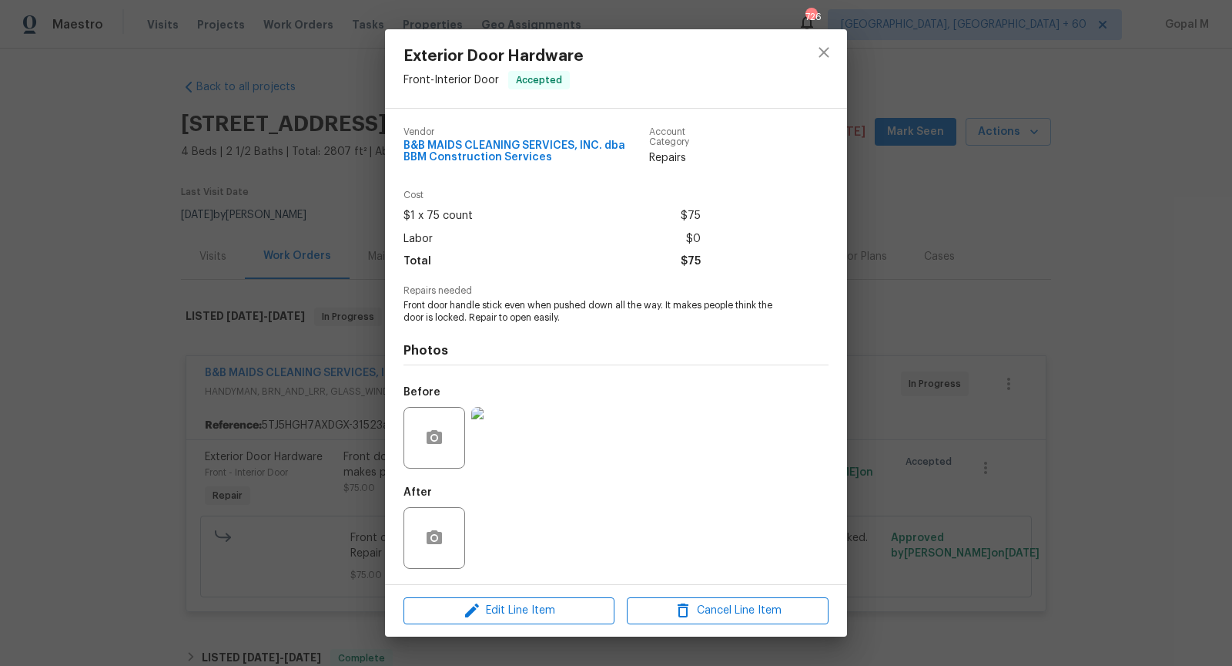
click at [354, 446] on div "Exterior Door Hardware Front - Interior Door Accepted Vendor B&B MAIDS CLEANING…" at bounding box center [616, 333] width 1232 height 666
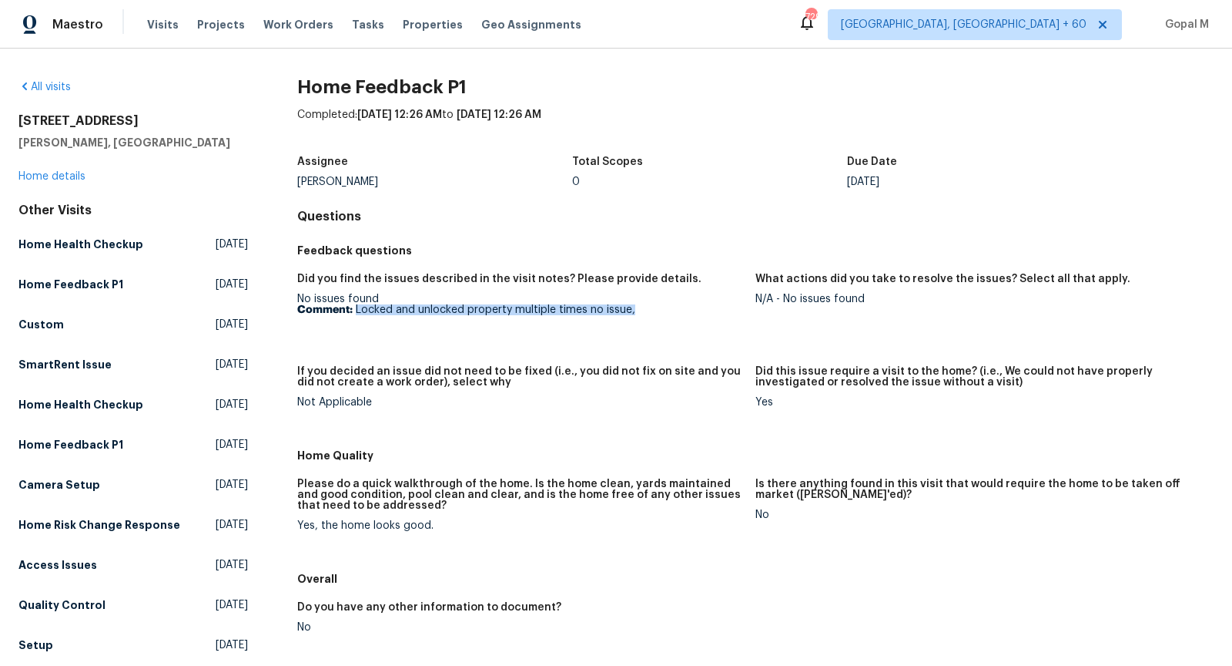
drag, startPoint x: 355, startPoint y: 310, endPoint x: 675, endPoint y: 310, distance: 319.7
click at [675, 310] on p "Comment: Locked and unlocked property multiple times no issue," at bounding box center [520, 309] width 446 height 11
copy p "Locked and unlocked property multiple times no issue,"
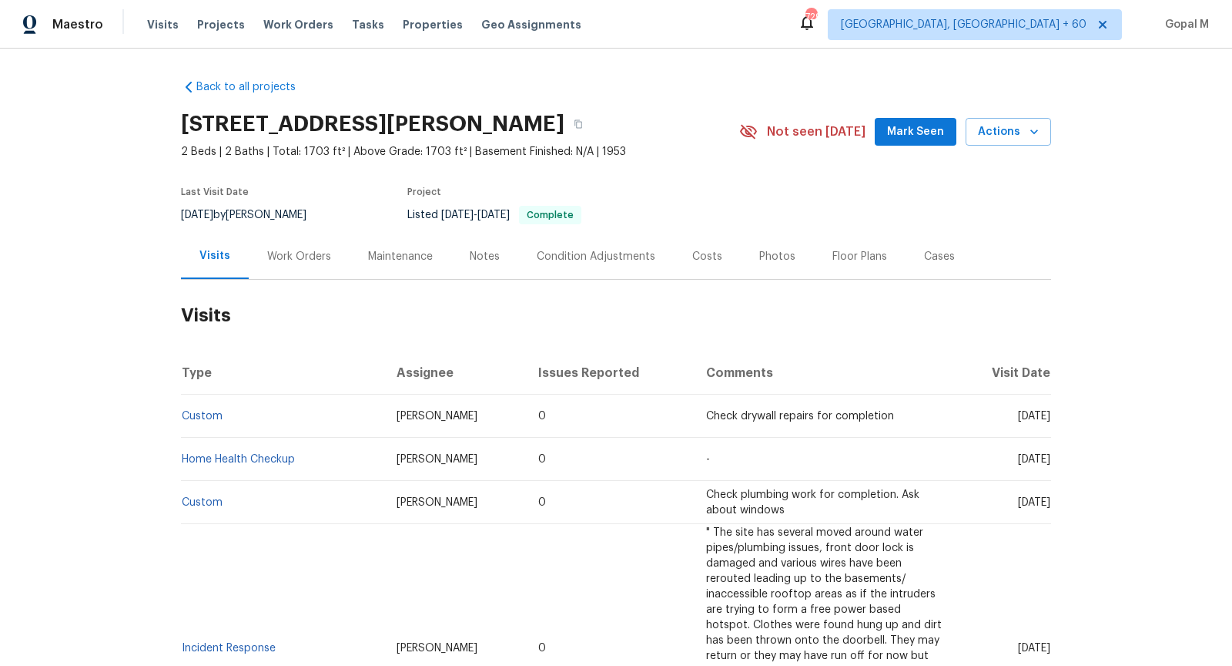
click at [310, 253] on div "Work Orders" at bounding box center [299, 256] width 64 height 15
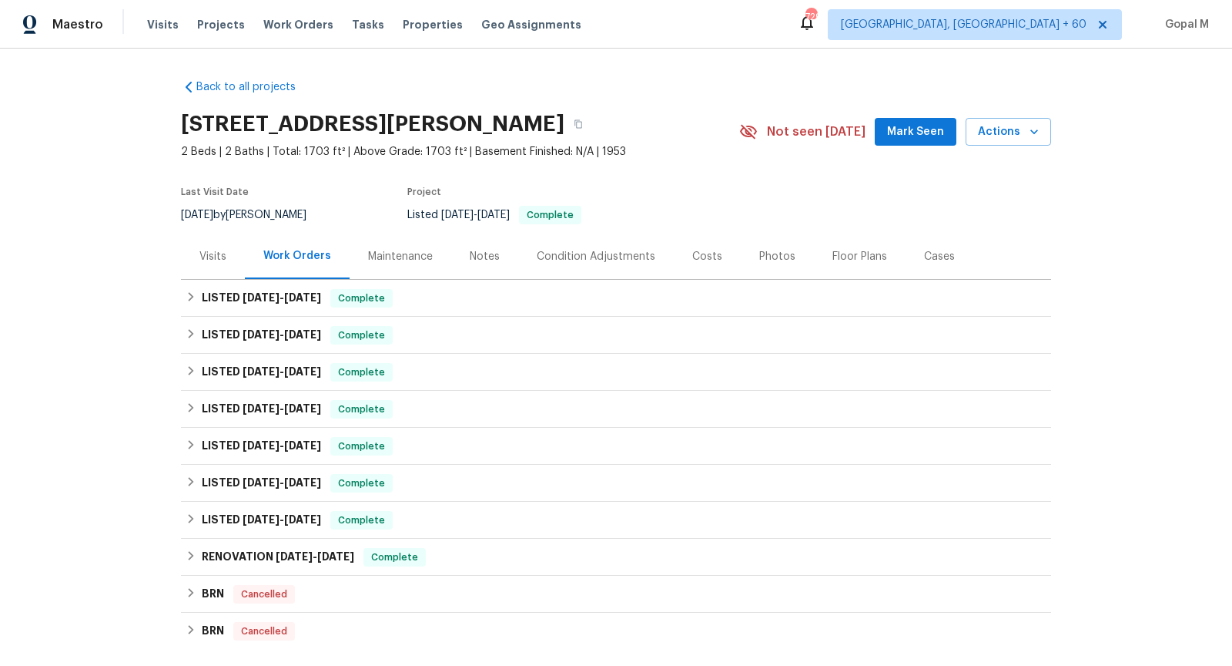
click at [216, 273] on div "Visits" at bounding box center [213, 255] width 64 height 45
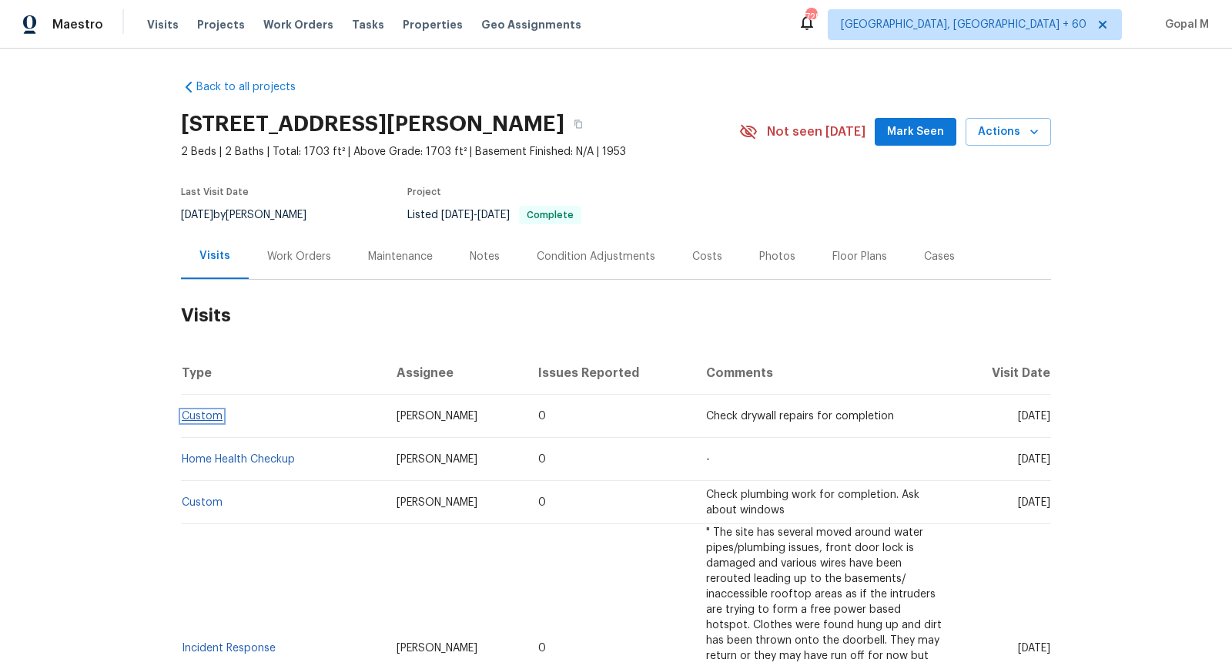
click at [201, 416] on link "Custom" at bounding box center [202, 416] width 41 height 11
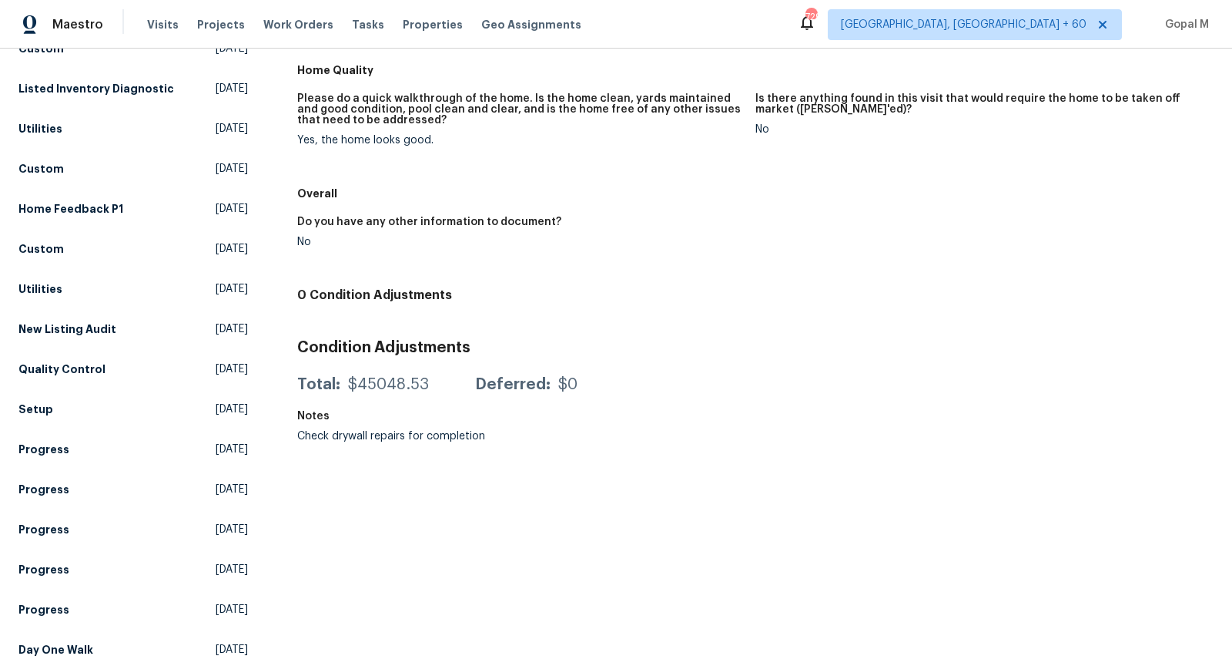
scroll to position [372, 0]
